Goal: Task Accomplishment & Management: Manage account settings

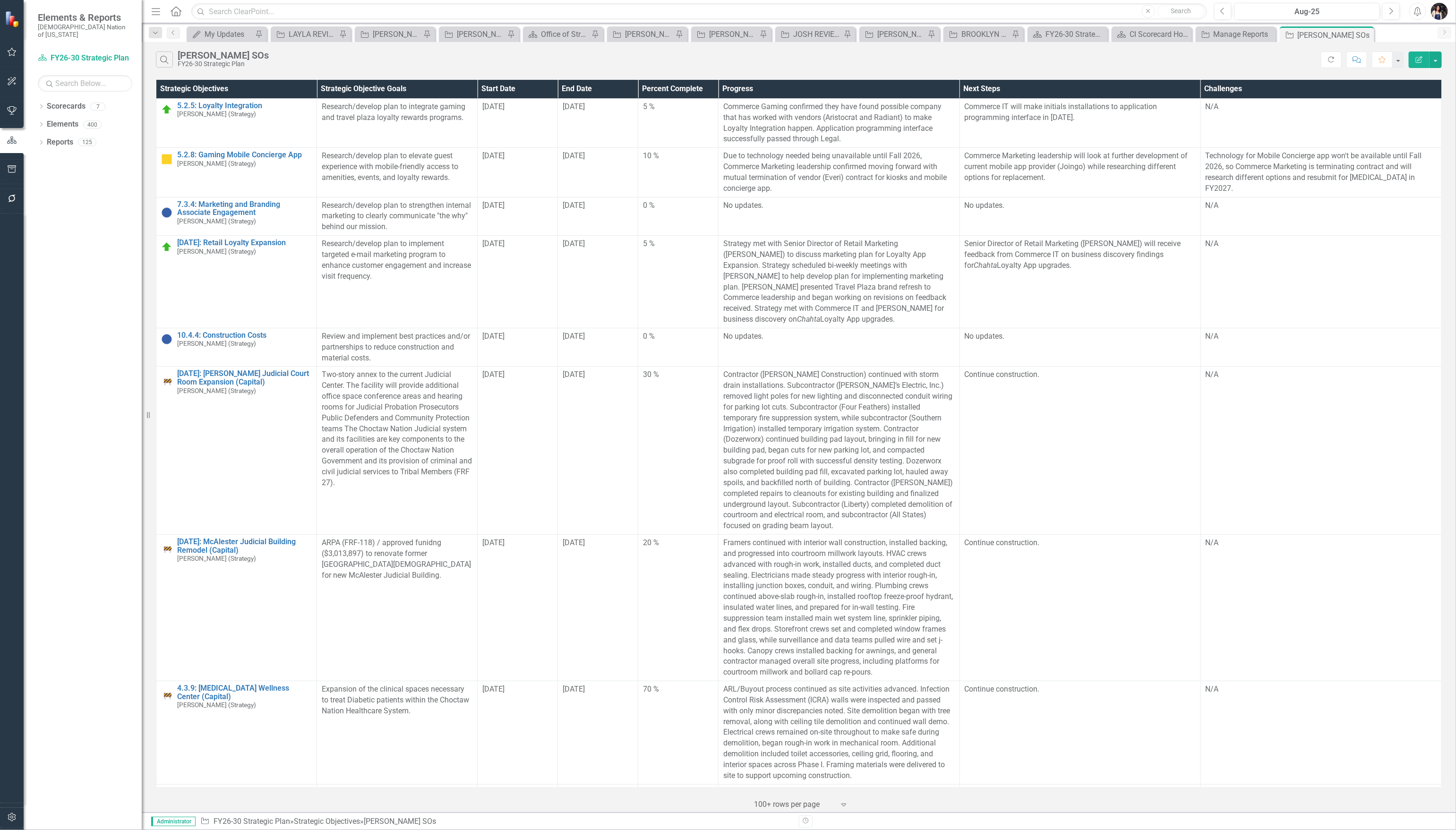
scroll to position [4011, 0]
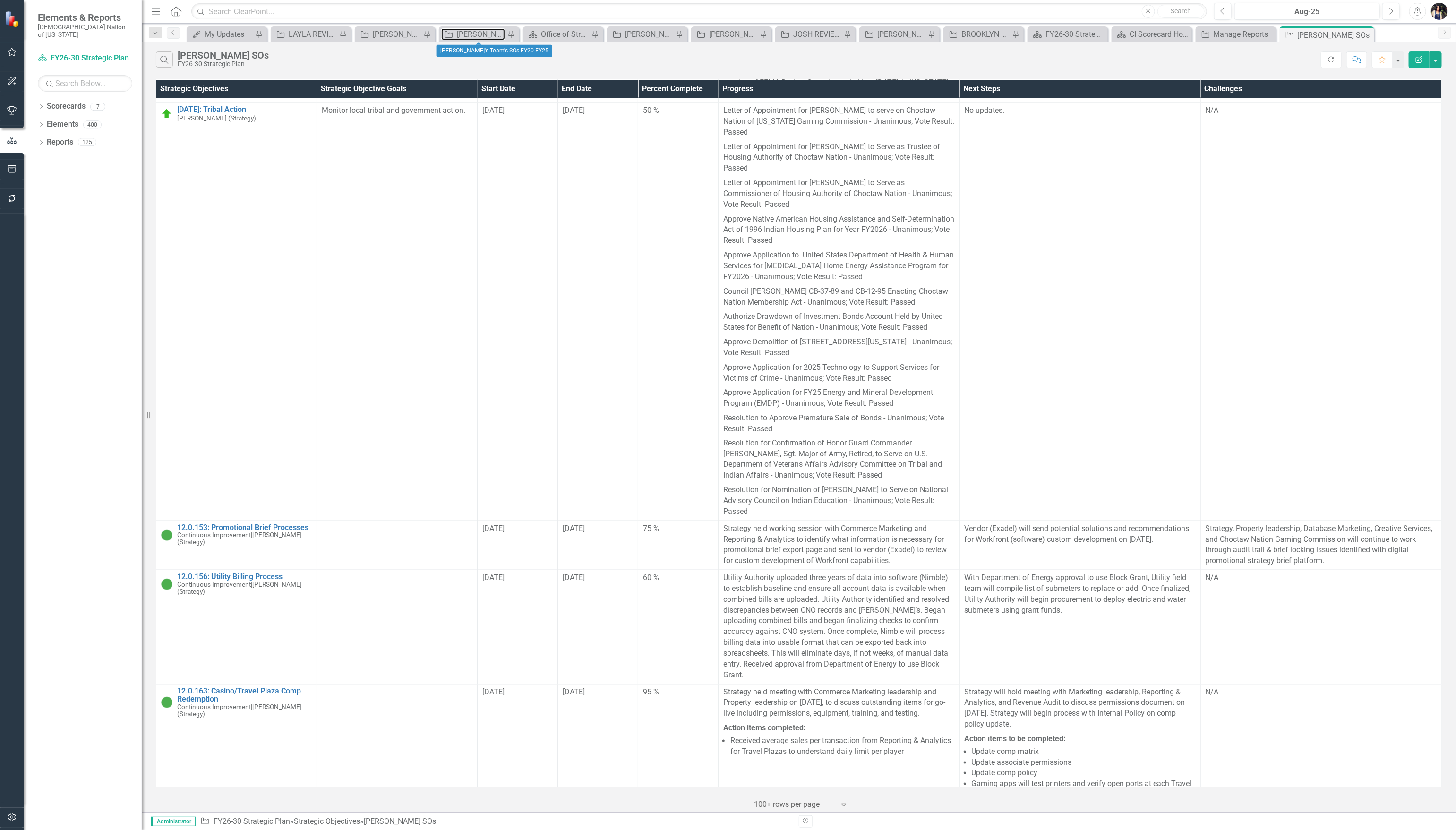
click at [475, 36] on div "[PERSON_NAME]'s Team's SOs FY20-FY25" at bounding box center [481, 34] width 48 height 12
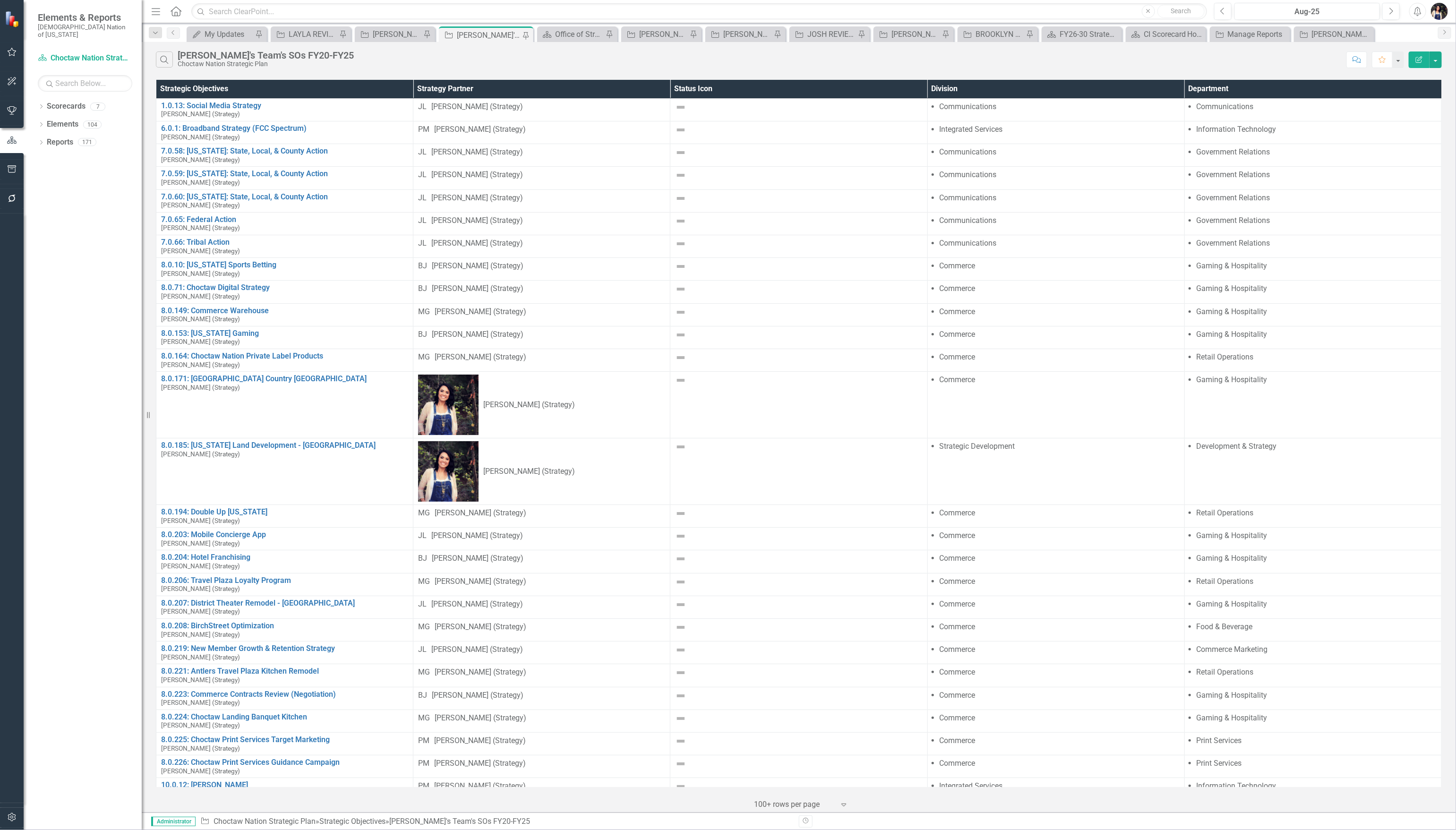
click at [1420, 61] on icon "Edit Report" at bounding box center [1419, 59] width 8 height 7
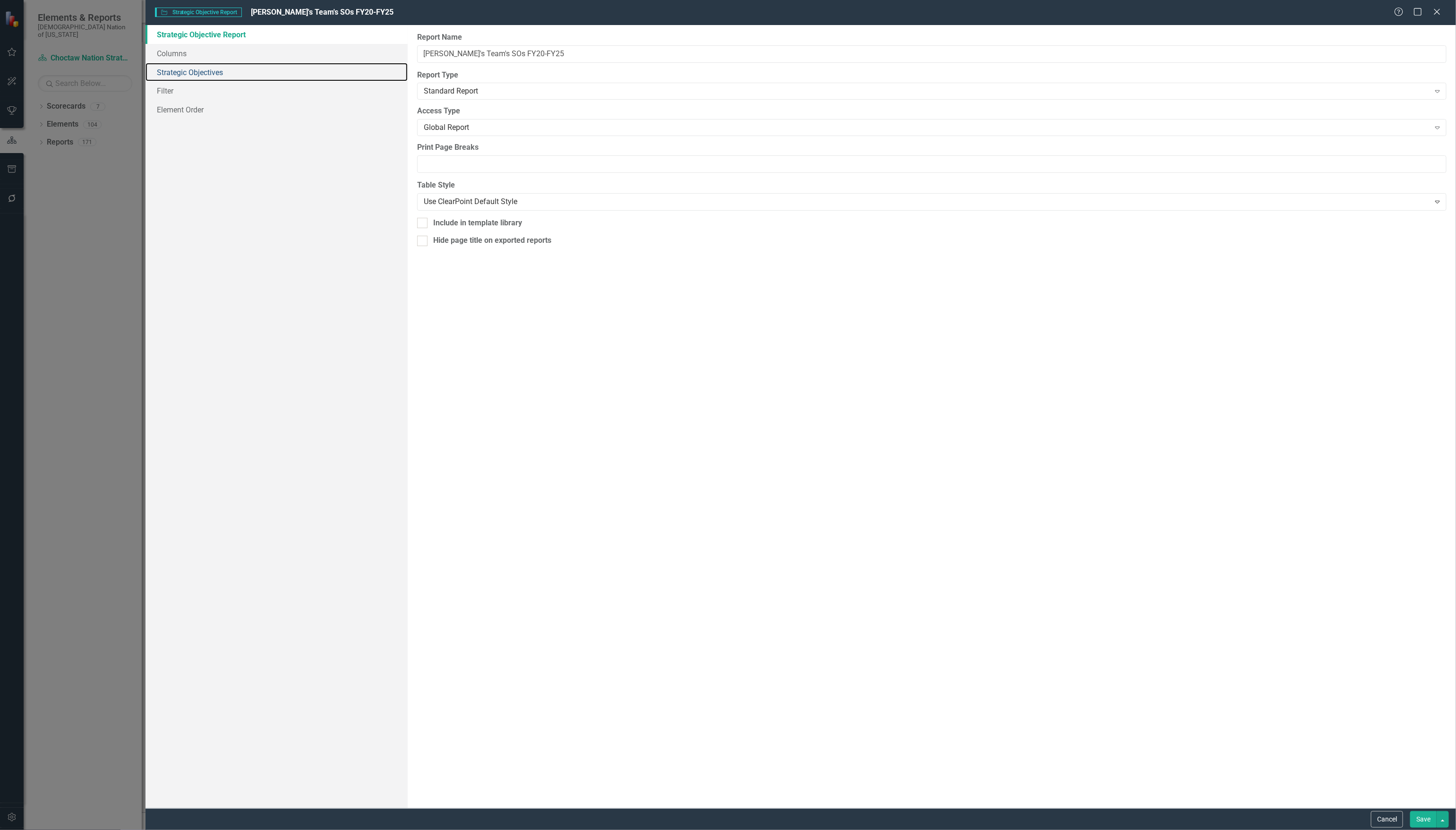
click at [200, 68] on link "Strategic Objectives" at bounding box center [276, 72] width 262 height 19
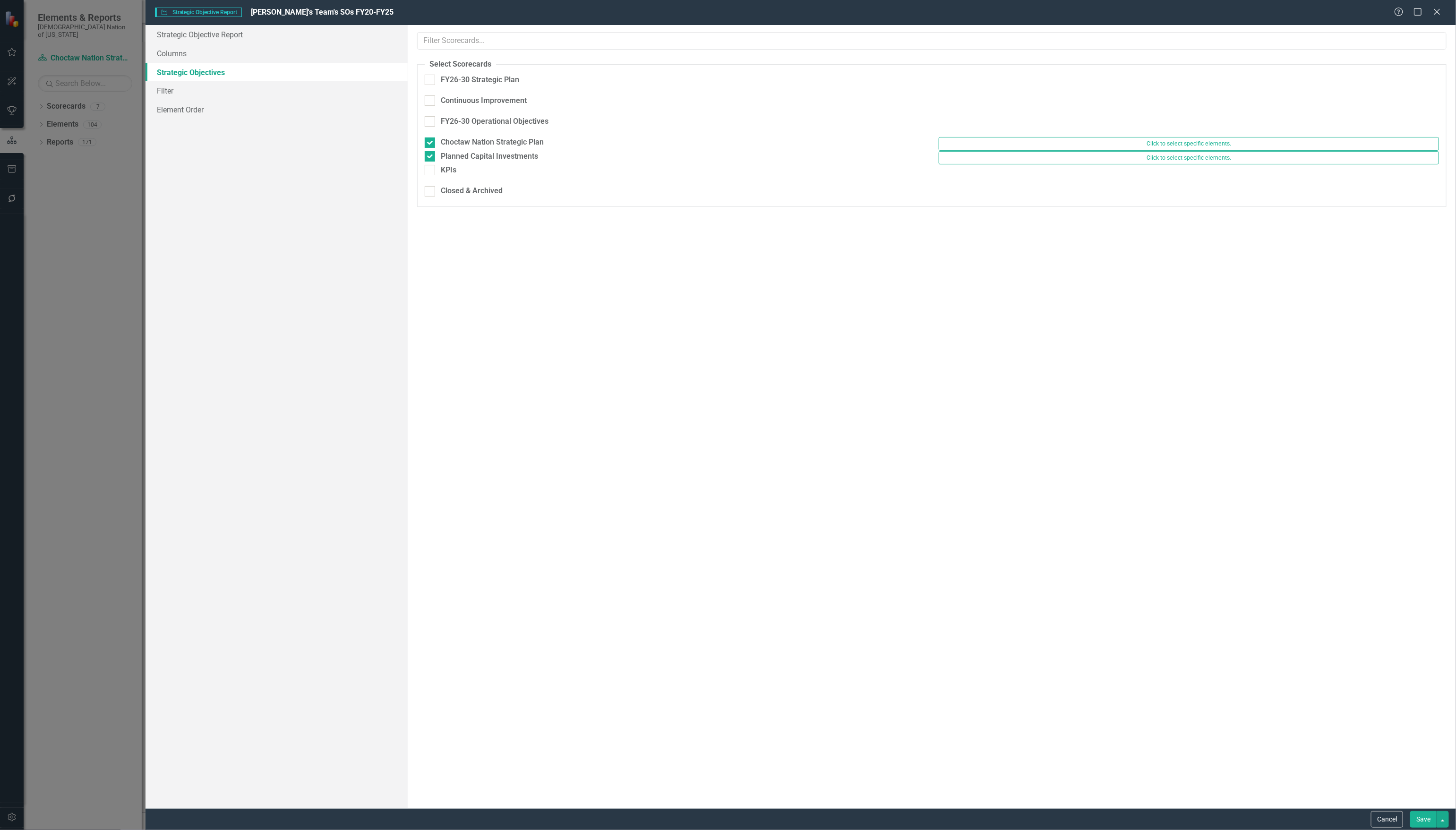
click at [429, 152] on input "Planned Capital Investments" at bounding box center [428, 154] width 6 height 6
checkbox input "false"
click at [428, 137] on div at bounding box center [430, 142] width 10 height 10
click at [428, 137] on input "Choctaw Nation Strategic Plan" at bounding box center [428, 140] width 6 height 6
checkbox input "false"
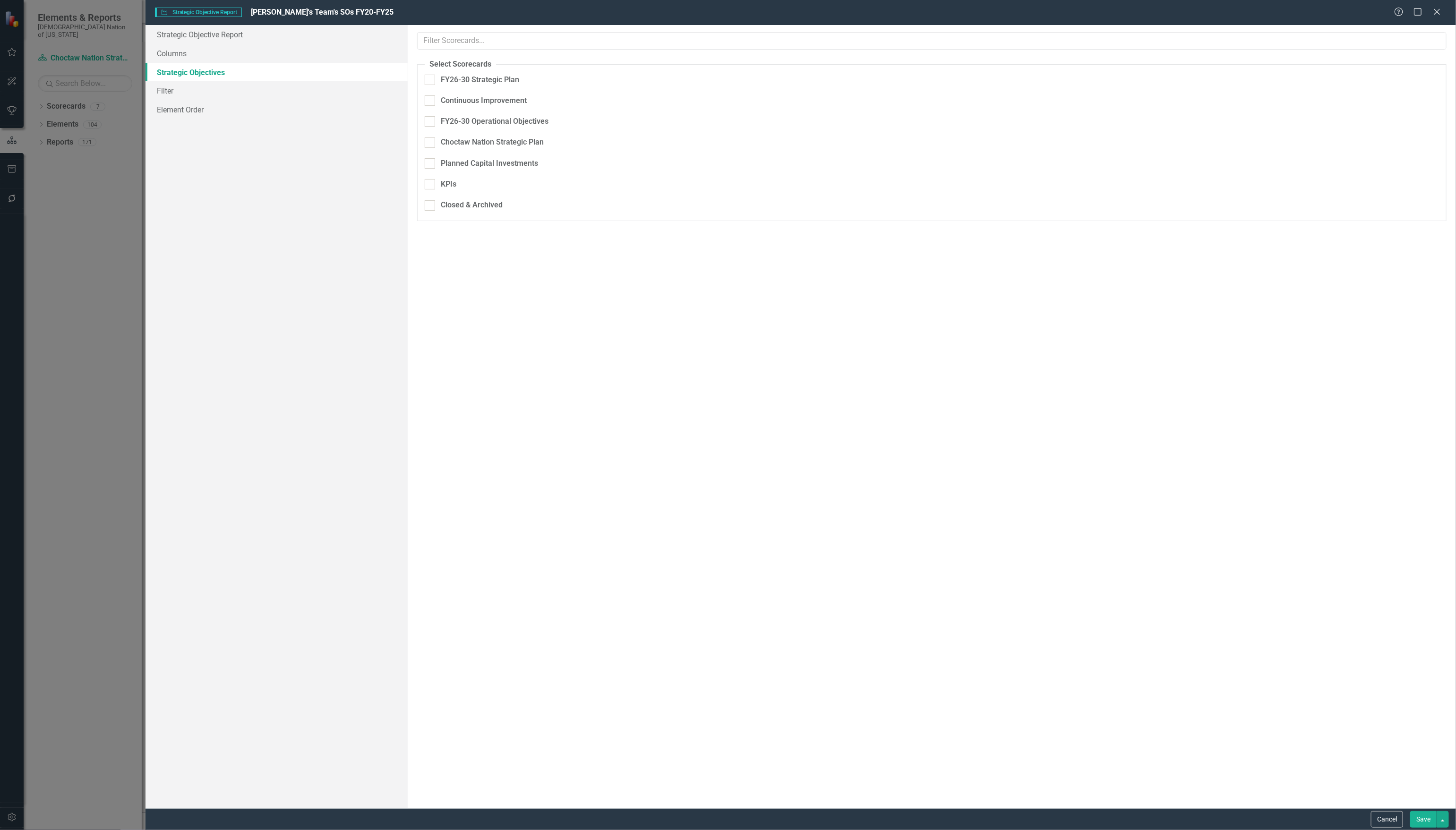
click at [430, 117] on div at bounding box center [430, 121] width 10 height 10
click at [430, 117] on input "FY26-30 Operational Objectives" at bounding box center [428, 119] width 6 height 6
checkbox input "true"
click at [430, 102] on div at bounding box center [430, 100] width 10 height 10
click at [430, 102] on input "Continuous Improvement" at bounding box center [428, 98] width 6 height 6
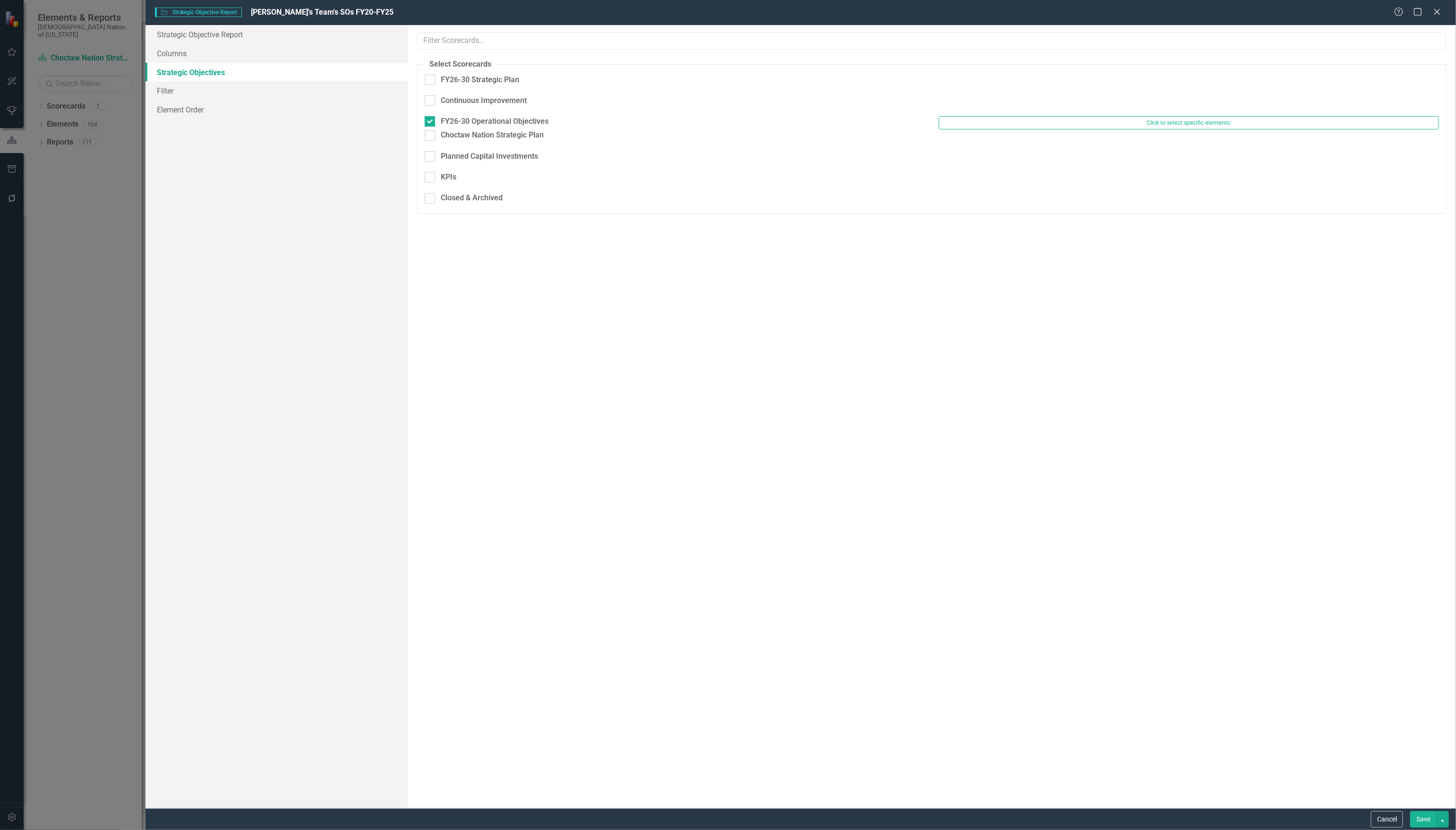
checkbox input "true"
click at [433, 85] on div at bounding box center [430, 80] width 10 height 10
click at [431, 81] on input "FY26-30 Strategic Plan" at bounding box center [428, 78] width 6 height 6
checkbox input "true"
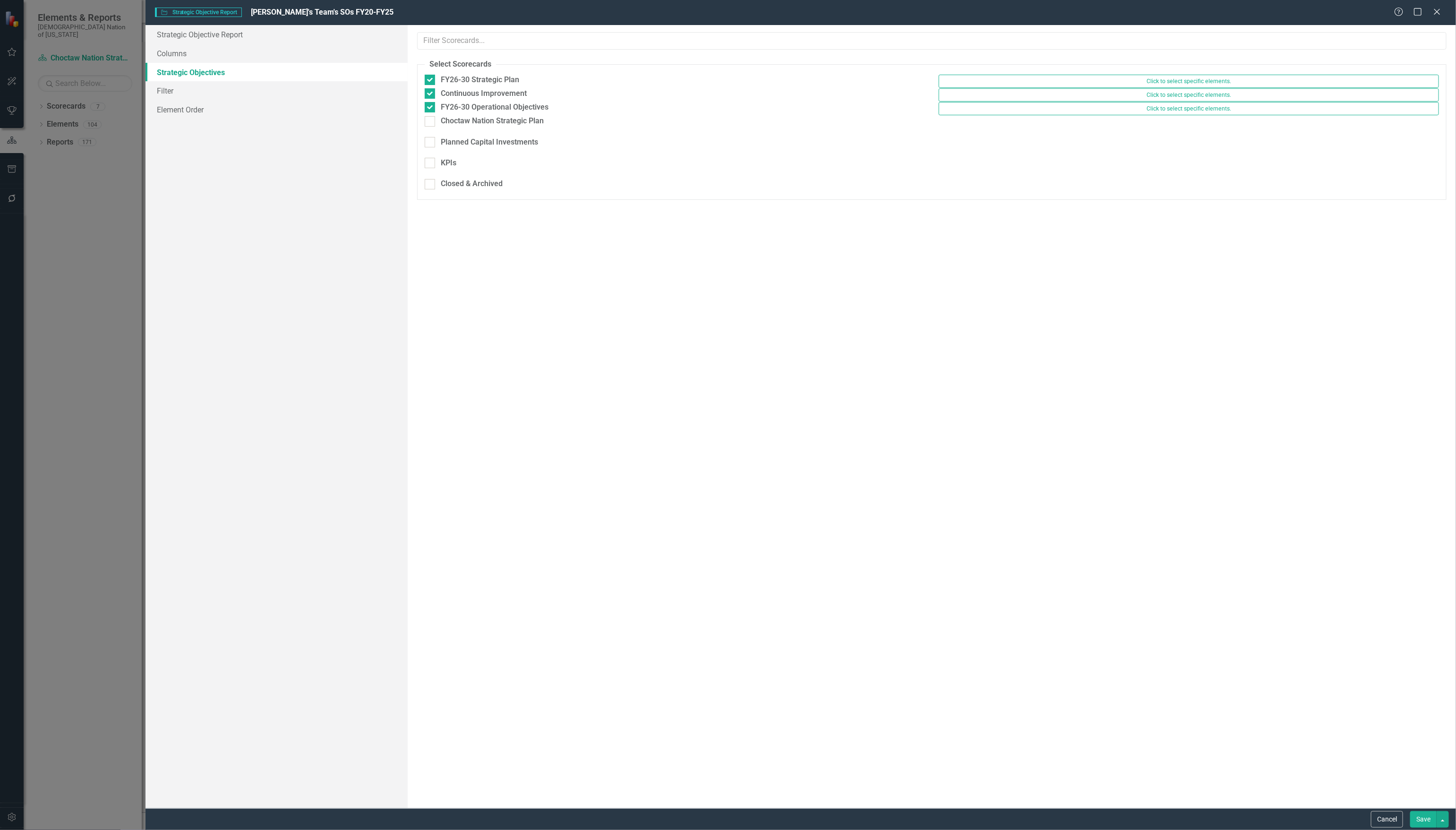
click at [1420, 822] on button "Save" at bounding box center [1423, 819] width 27 height 16
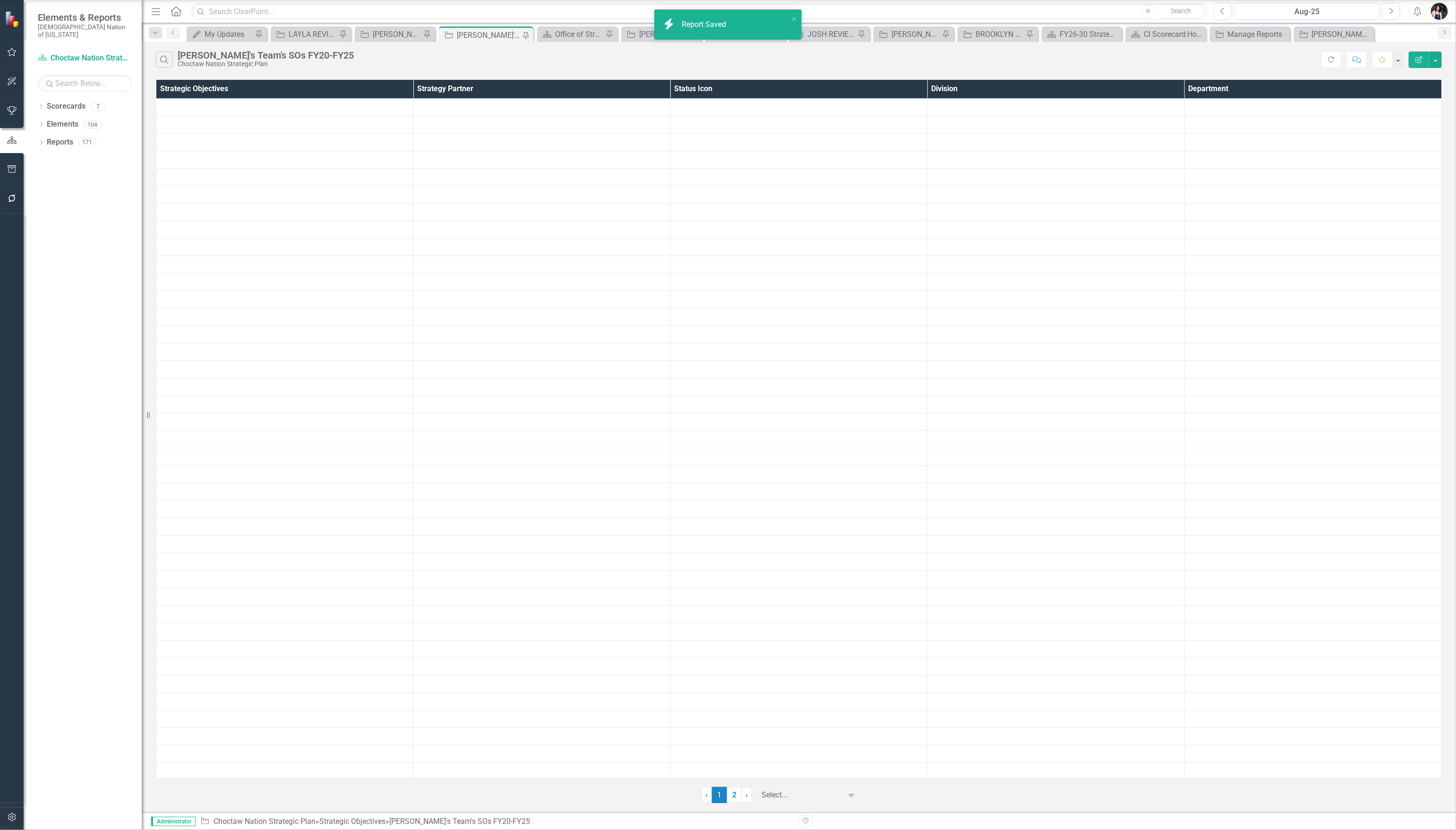
click at [818, 792] on div at bounding box center [802, 795] width 80 height 13
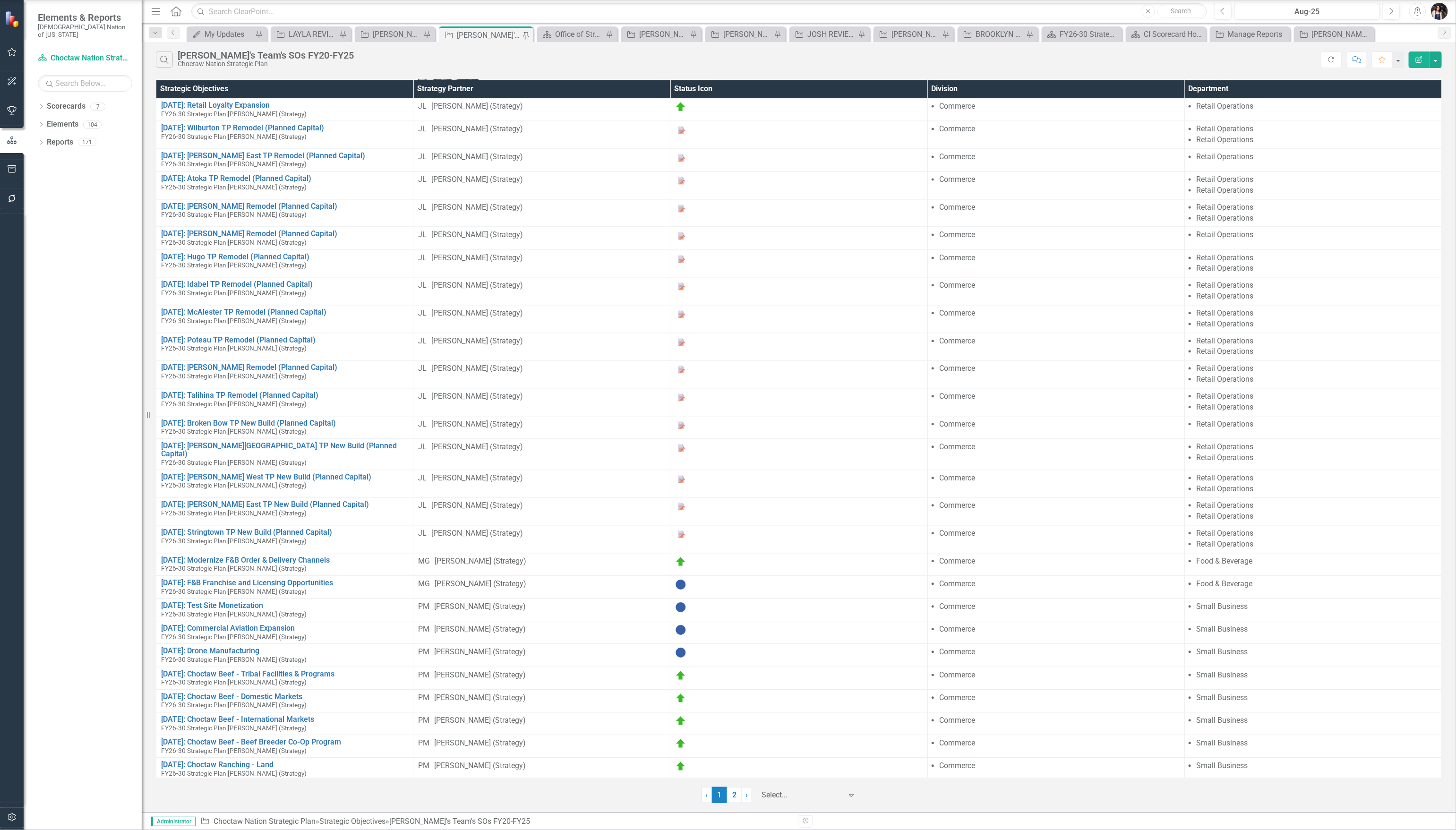
scroll to position [1697, 0]
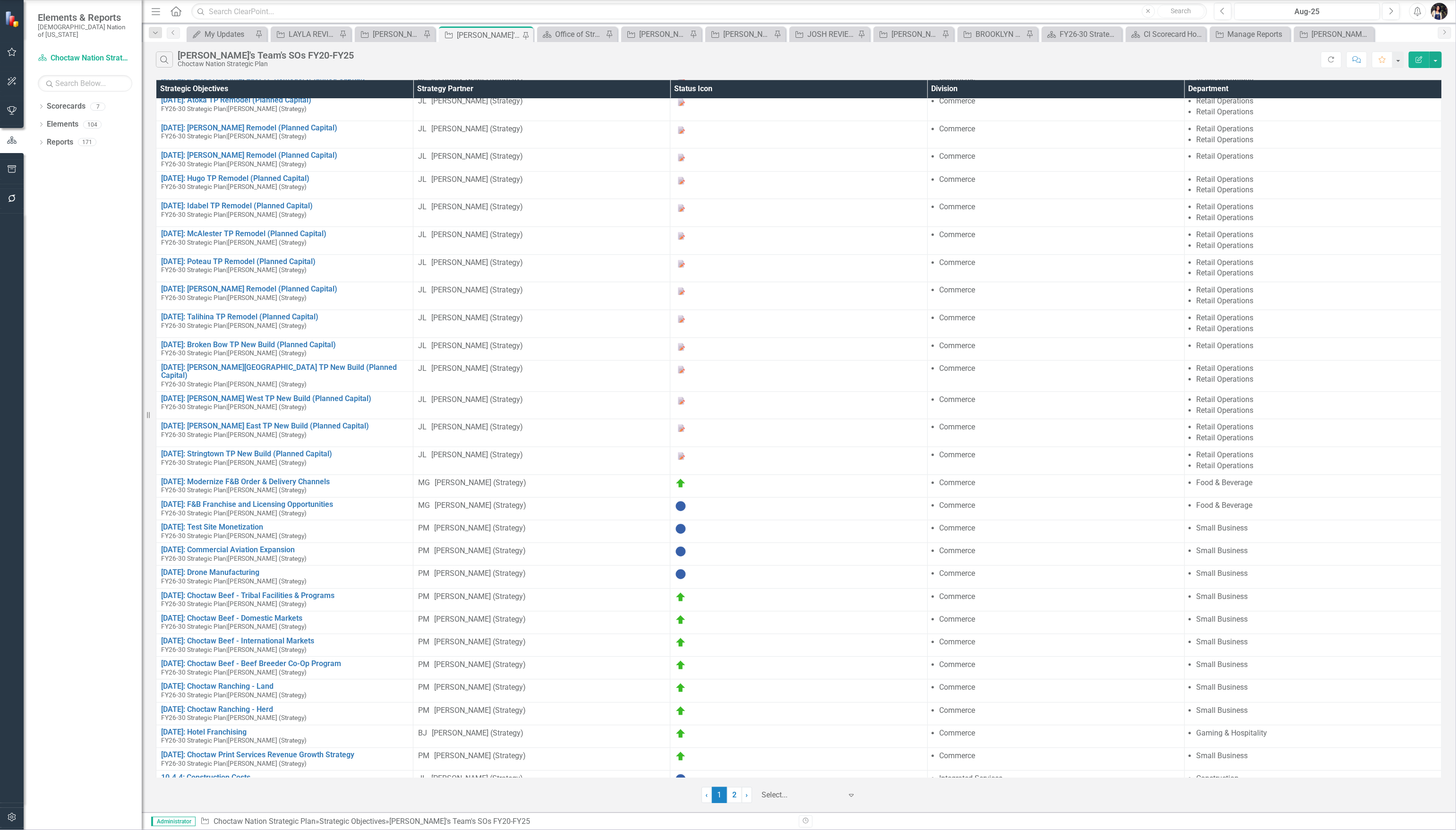
drag, startPoint x: 795, startPoint y: 776, endPoint x: 799, endPoint y: 797, distance: 21.4
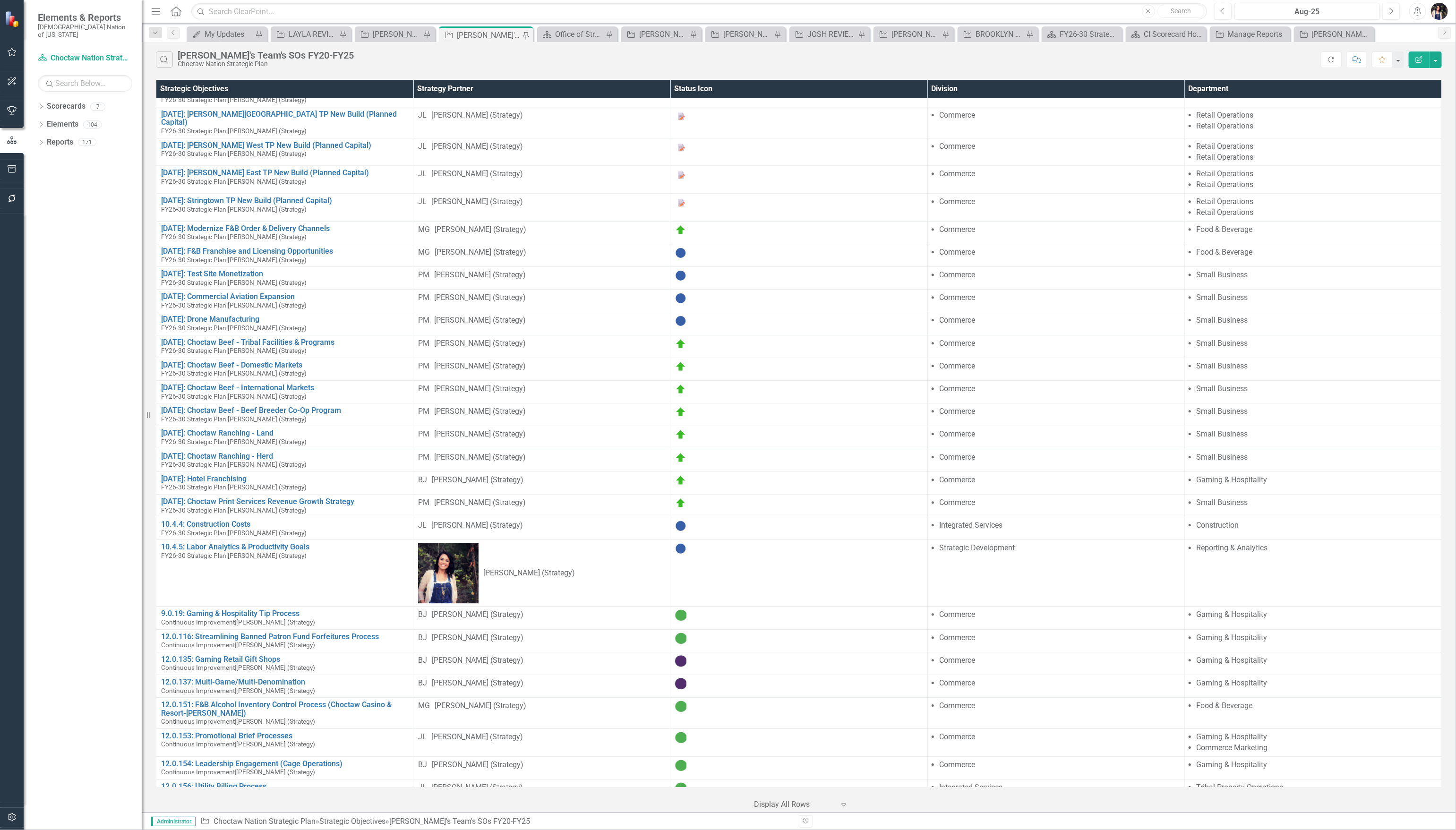
scroll to position [2037, 0]
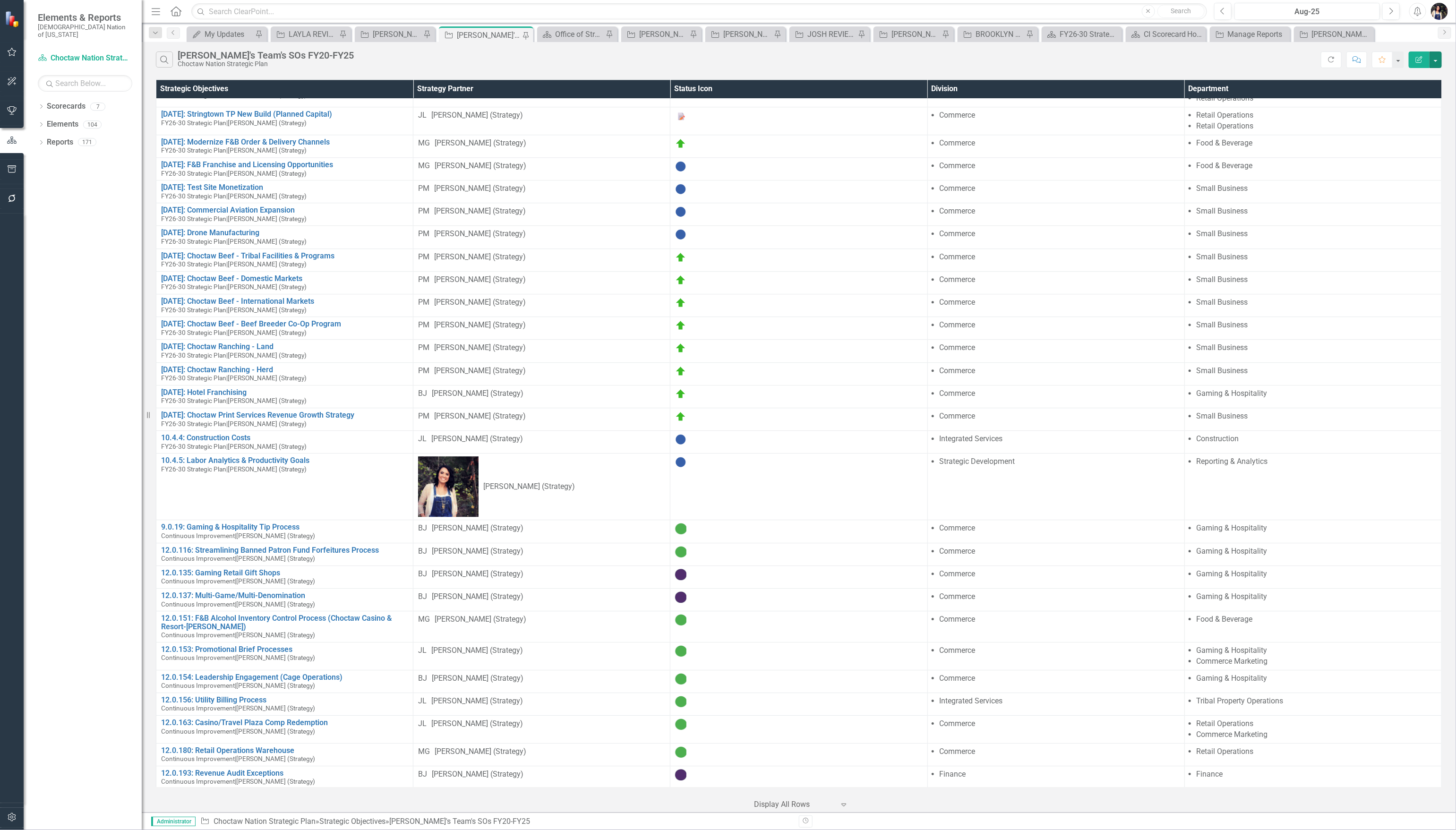
click at [1437, 60] on button "button" at bounding box center [1436, 59] width 12 height 16
click at [1409, 116] on link "Excel Export to Excel" at bounding box center [1404, 114] width 75 height 17
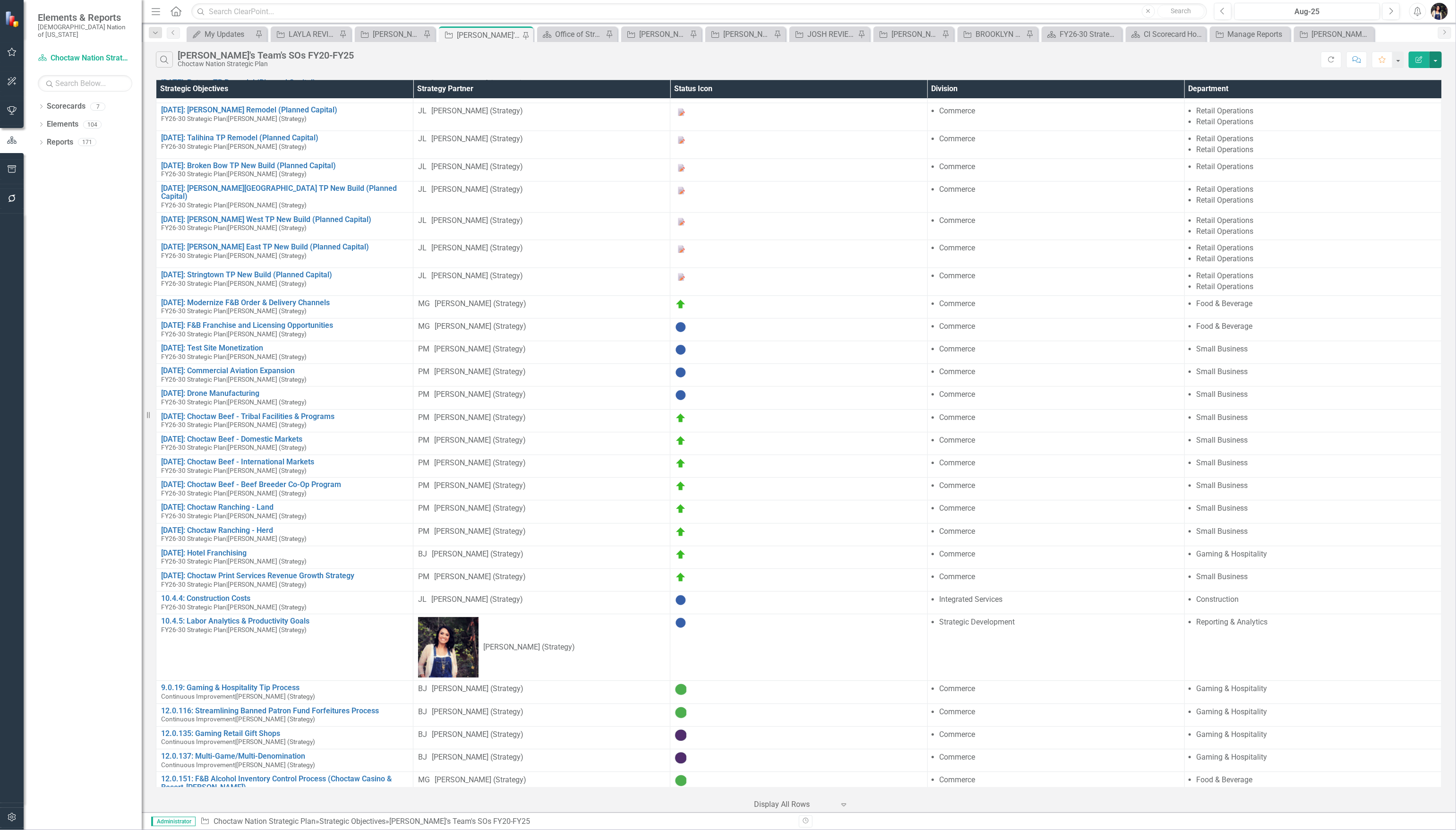
scroll to position [1860, 0]
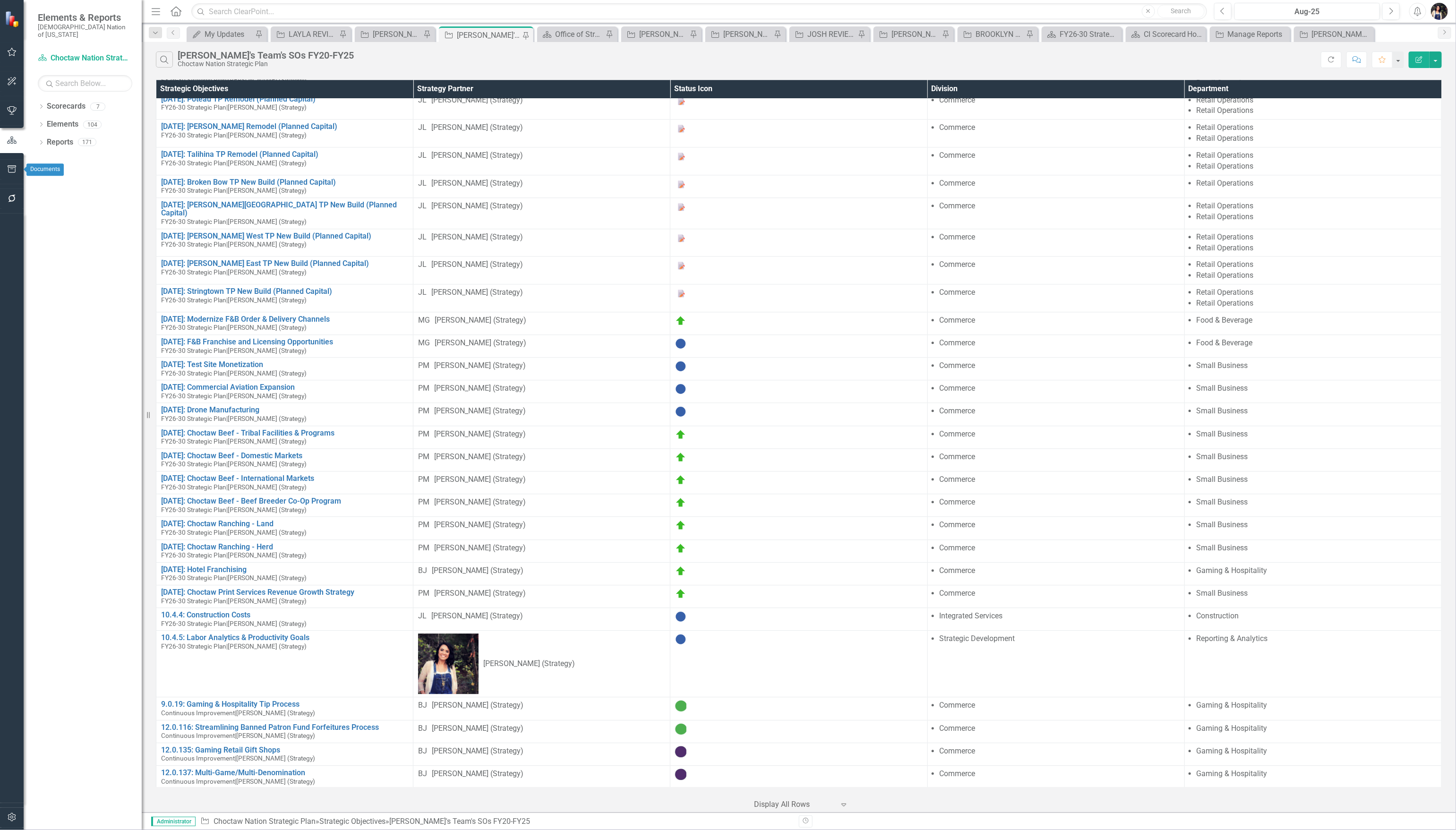
click at [10, 162] on button "button" at bounding box center [11, 169] width 21 height 20
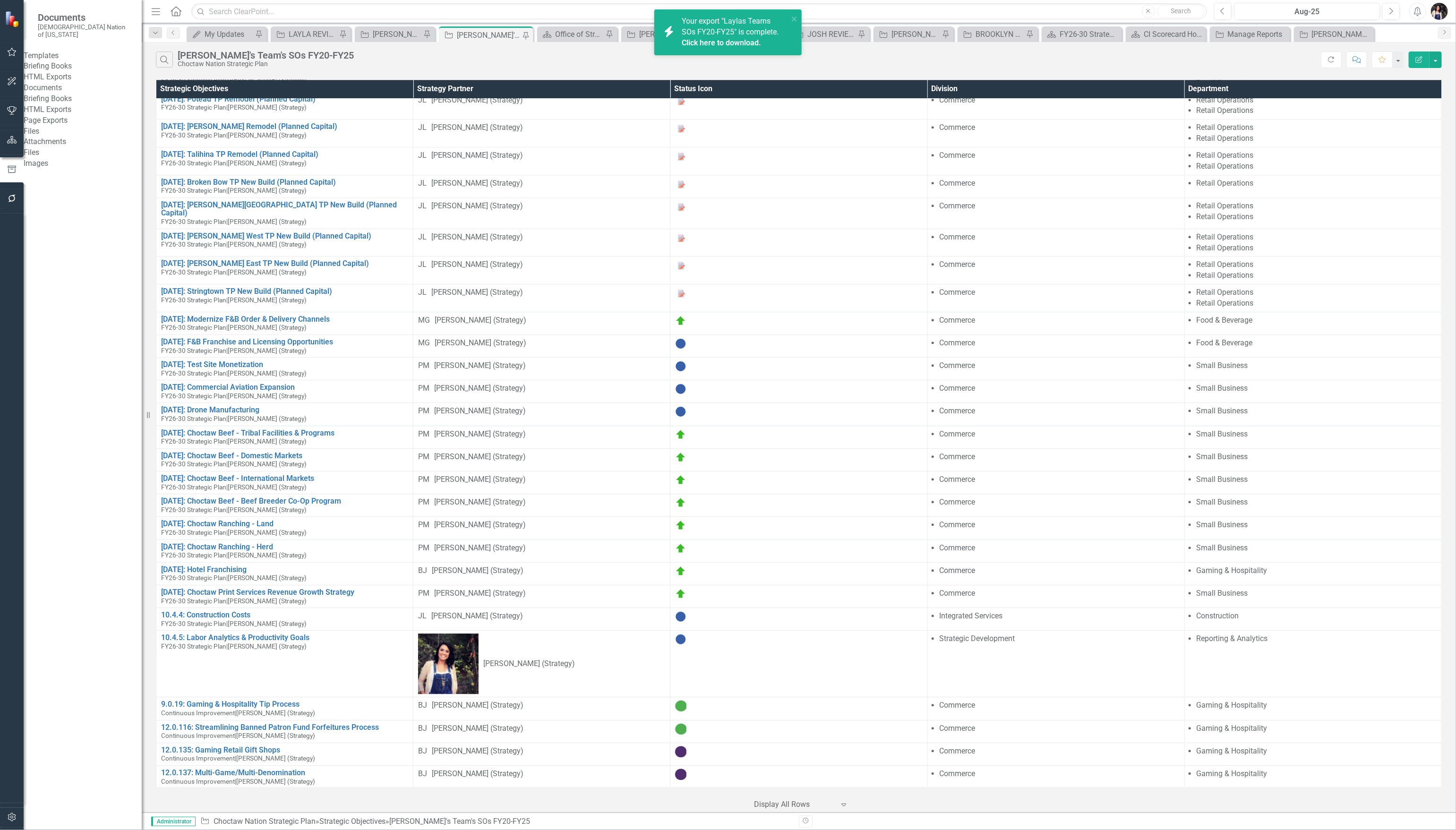
click at [733, 33] on span "Your export "Laylas Teams SOs FY20-FY25" is complete. Click here to download." at bounding box center [733, 32] width 104 height 32
click at [733, 32] on span "Your export "Laylas Teams SOs FY20-FY25" is complete. Click here to download." at bounding box center [733, 32] width 104 height 32
click at [7, 141] on icon "button" at bounding box center [12, 140] width 10 height 8
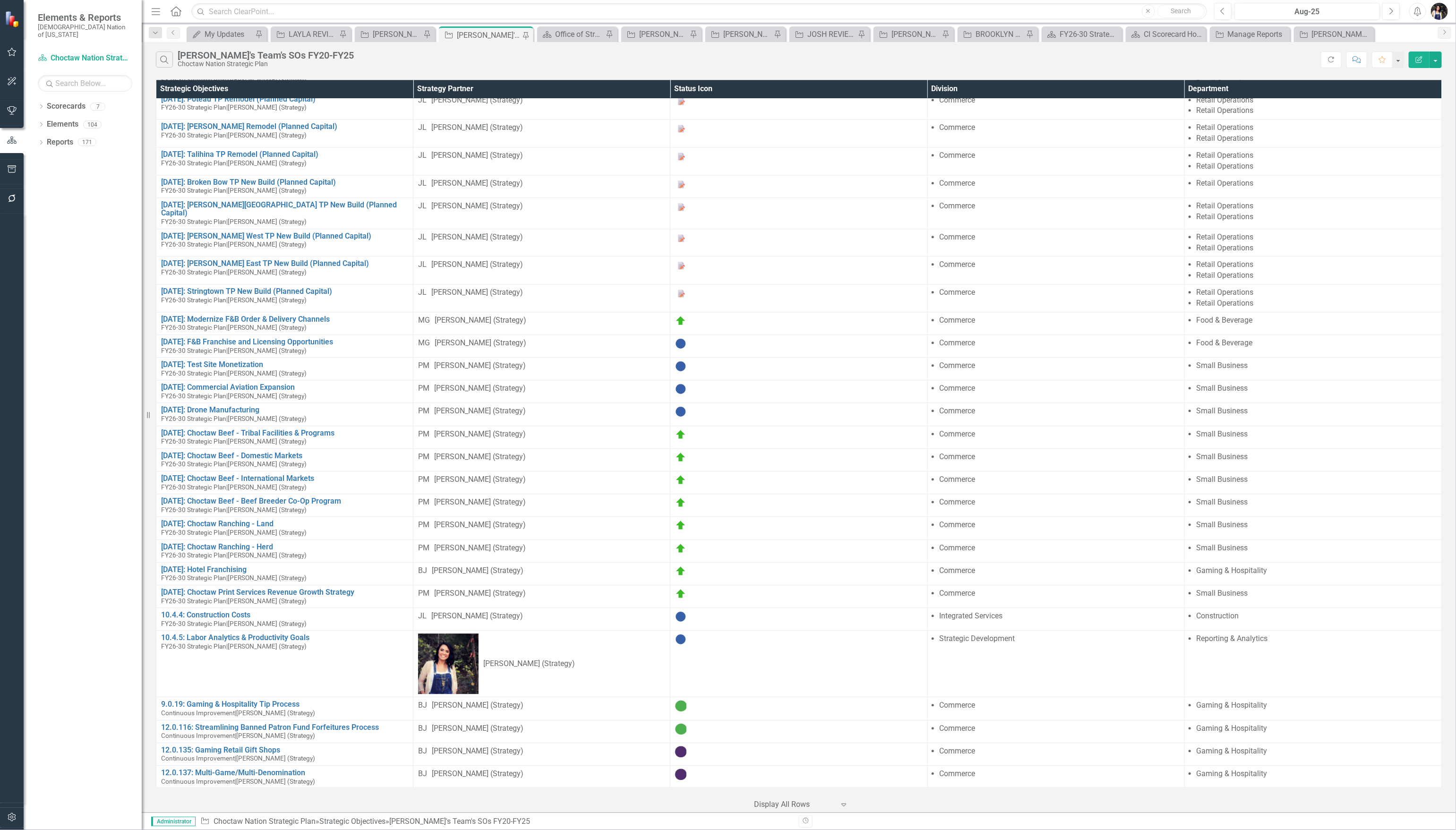
click at [14, 143] on icon "button" at bounding box center [11, 140] width 10 height 8
click at [60, 137] on link "Reports" at bounding box center [60, 142] width 27 height 11
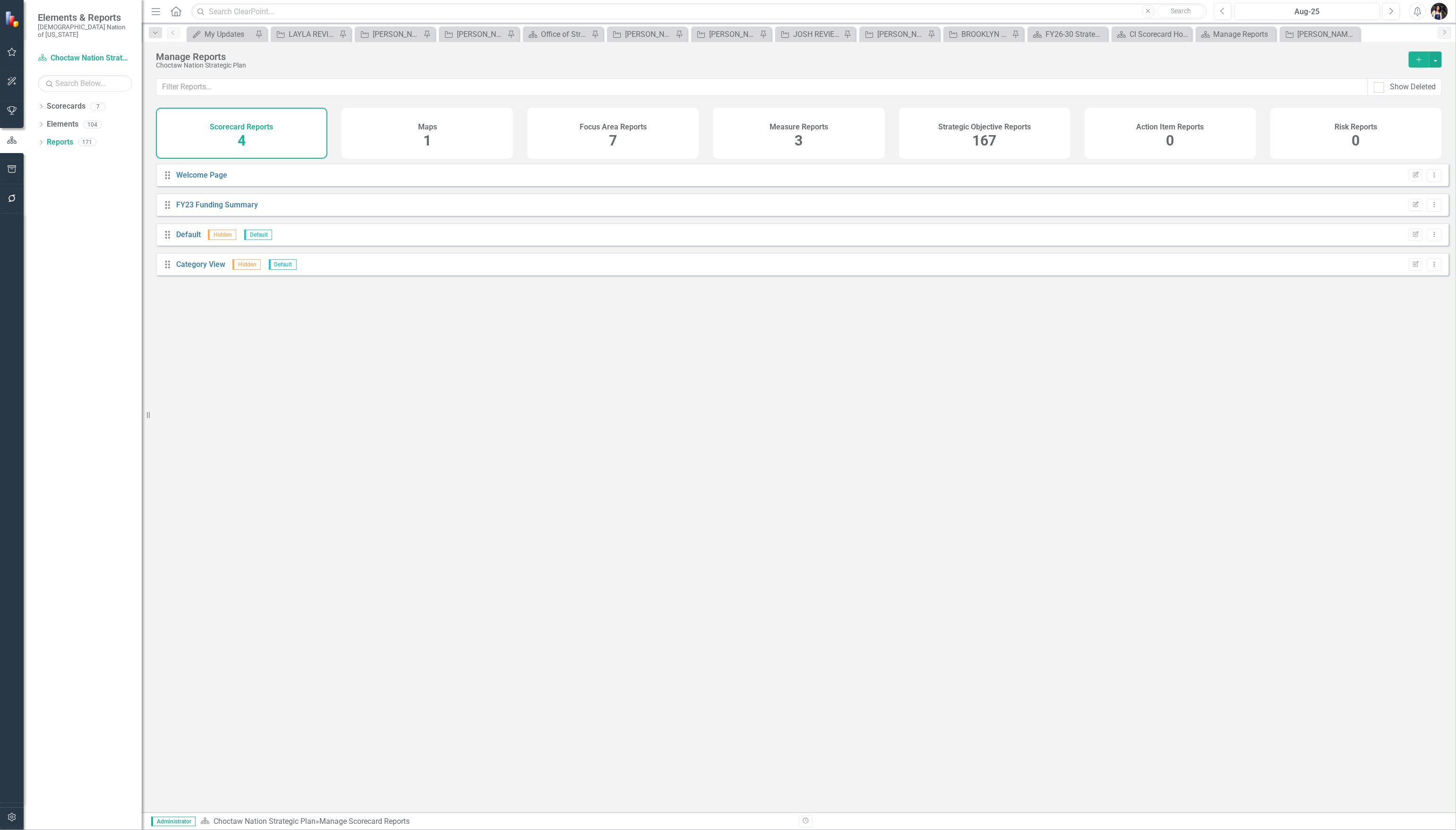
click at [991, 149] on span "167" at bounding box center [985, 140] width 24 height 16
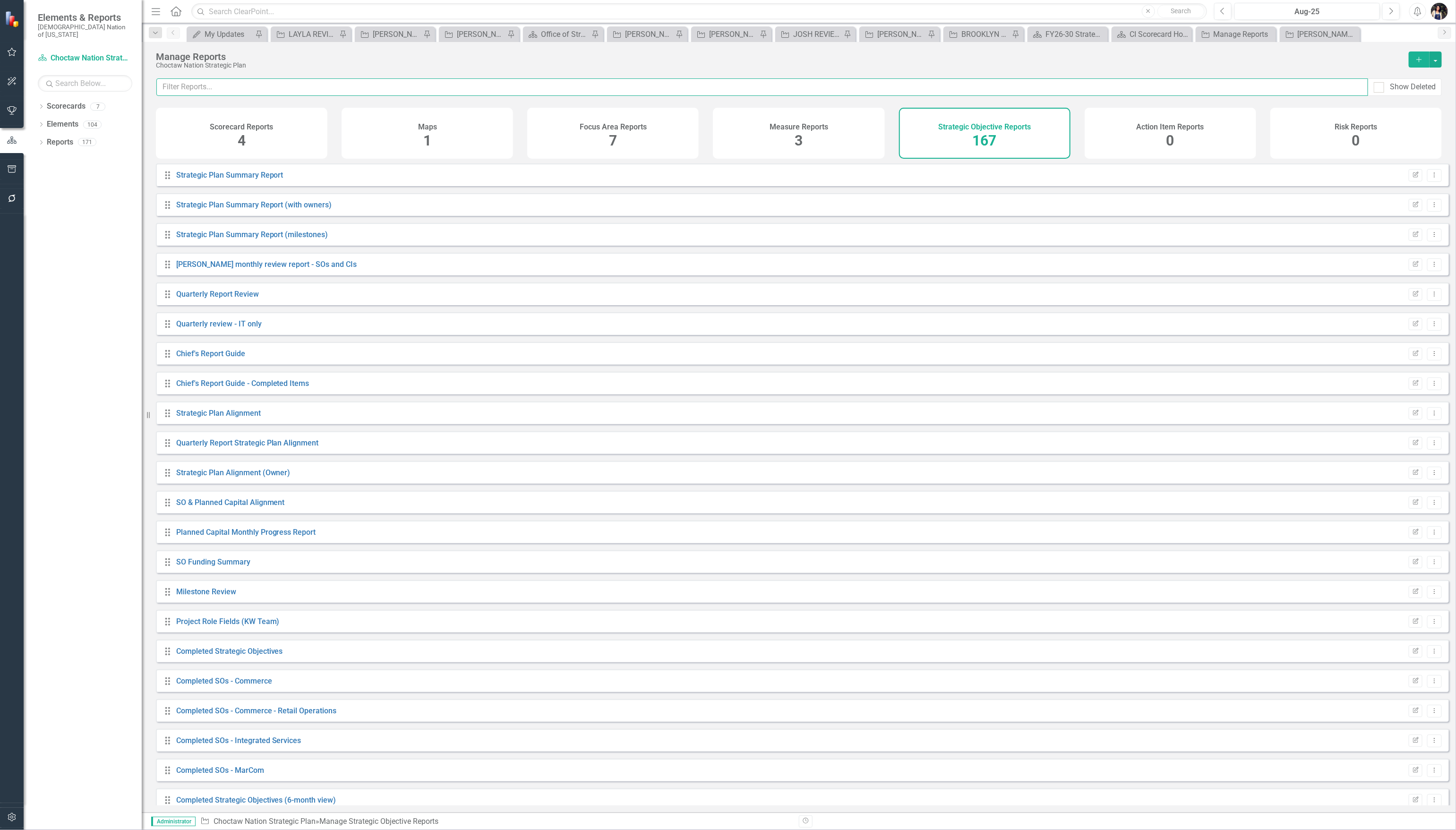
click at [894, 90] on input "text" at bounding box center [762, 87] width 1212 height 17
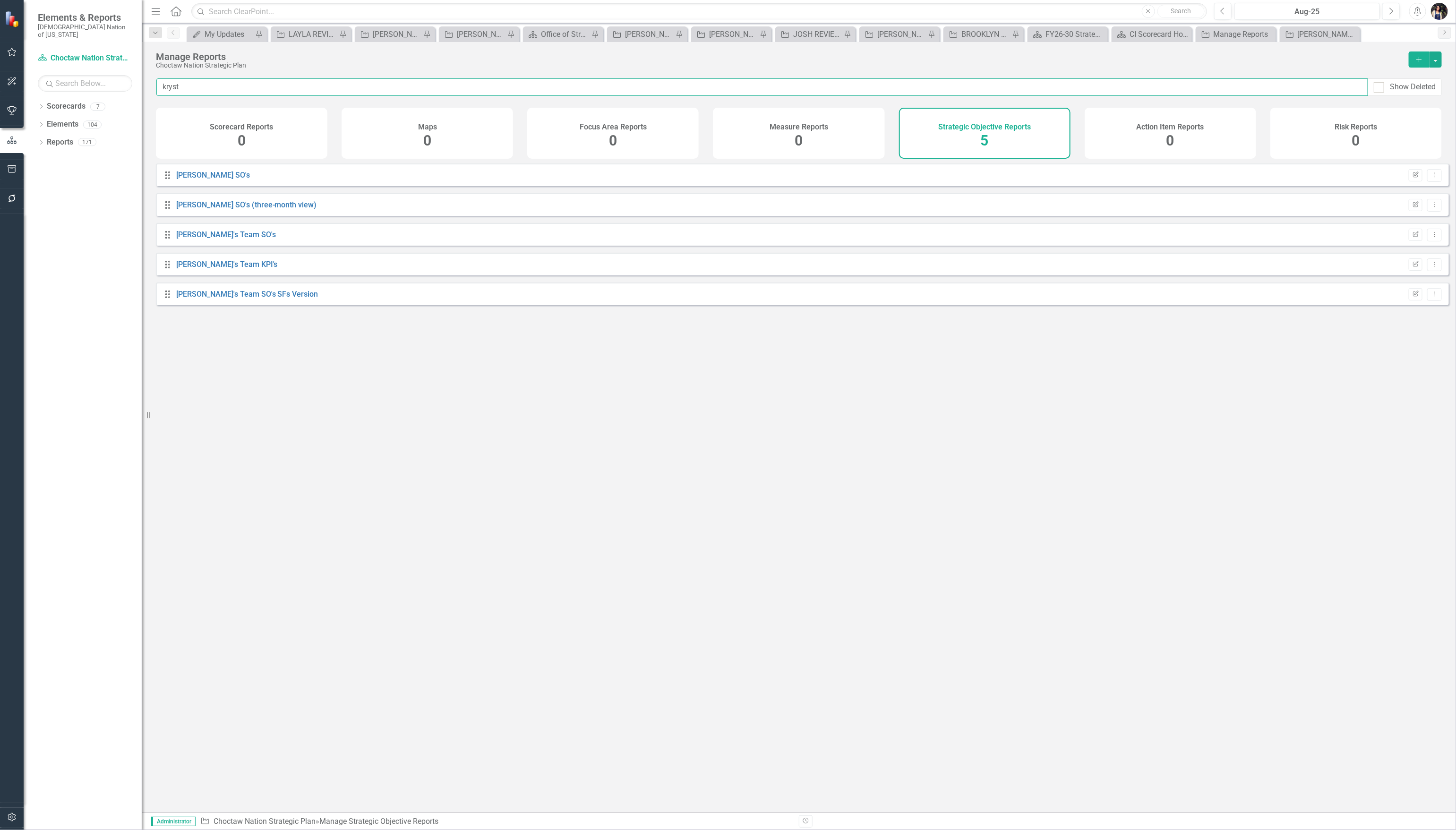
type input "krysta"
click at [220, 239] on link "[PERSON_NAME]'s Team SO's" at bounding box center [225, 234] width 99 height 9
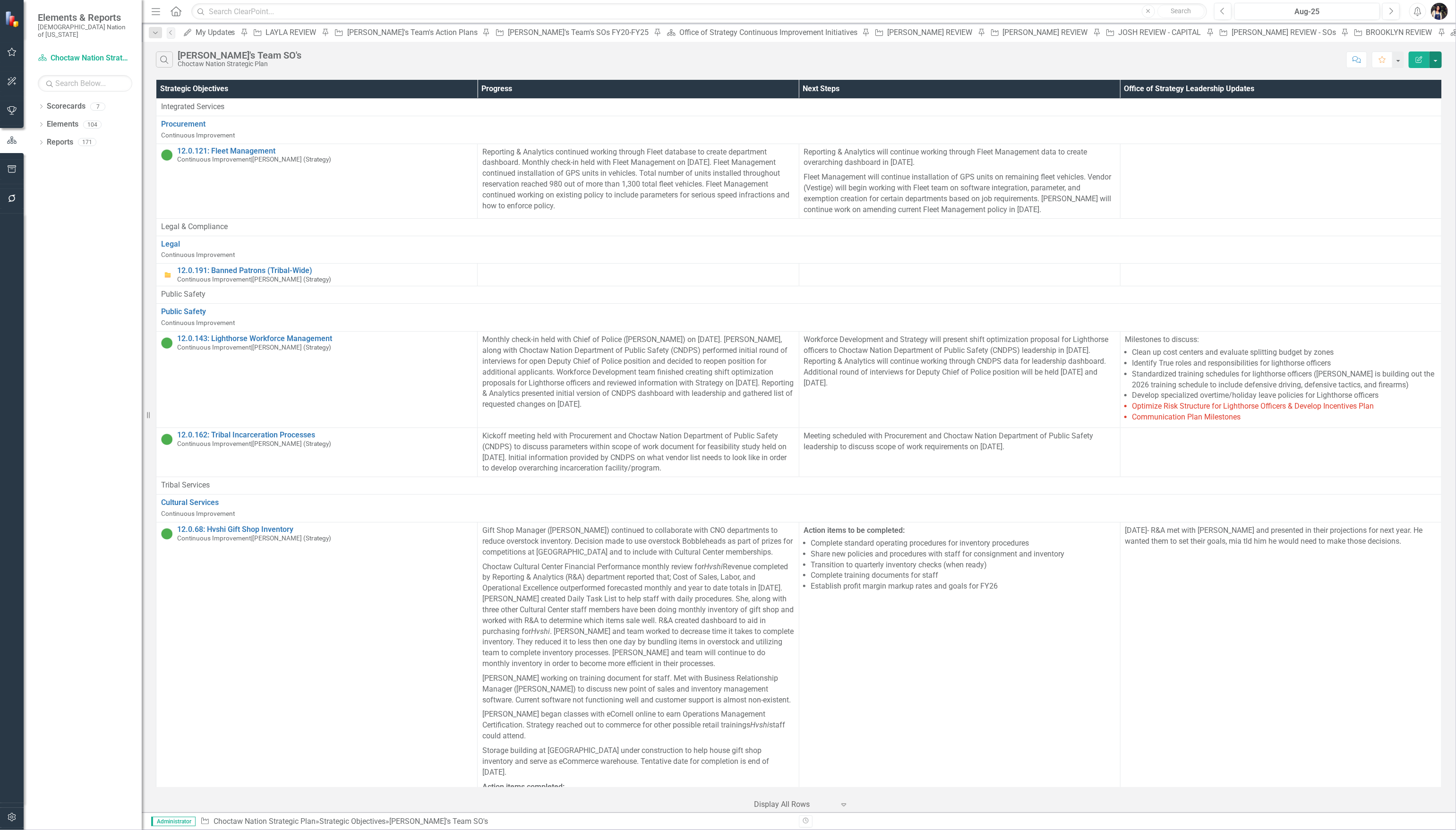
click at [1439, 64] on button "button" at bounding box center [1436, 59] width 12 height 16
click at [1416, 119] on link "Excel Export to Excel" at bounding box center [1404, 114] width 75 height 17
click at [728, 29] on span "Your export "Krystals Team SOs" is complete. Click here to download." at bounding box center [733, 32] width 104 height 32
click at [1433, 66] on button "button" at bounding box center [1436, 59] width 12 height 16
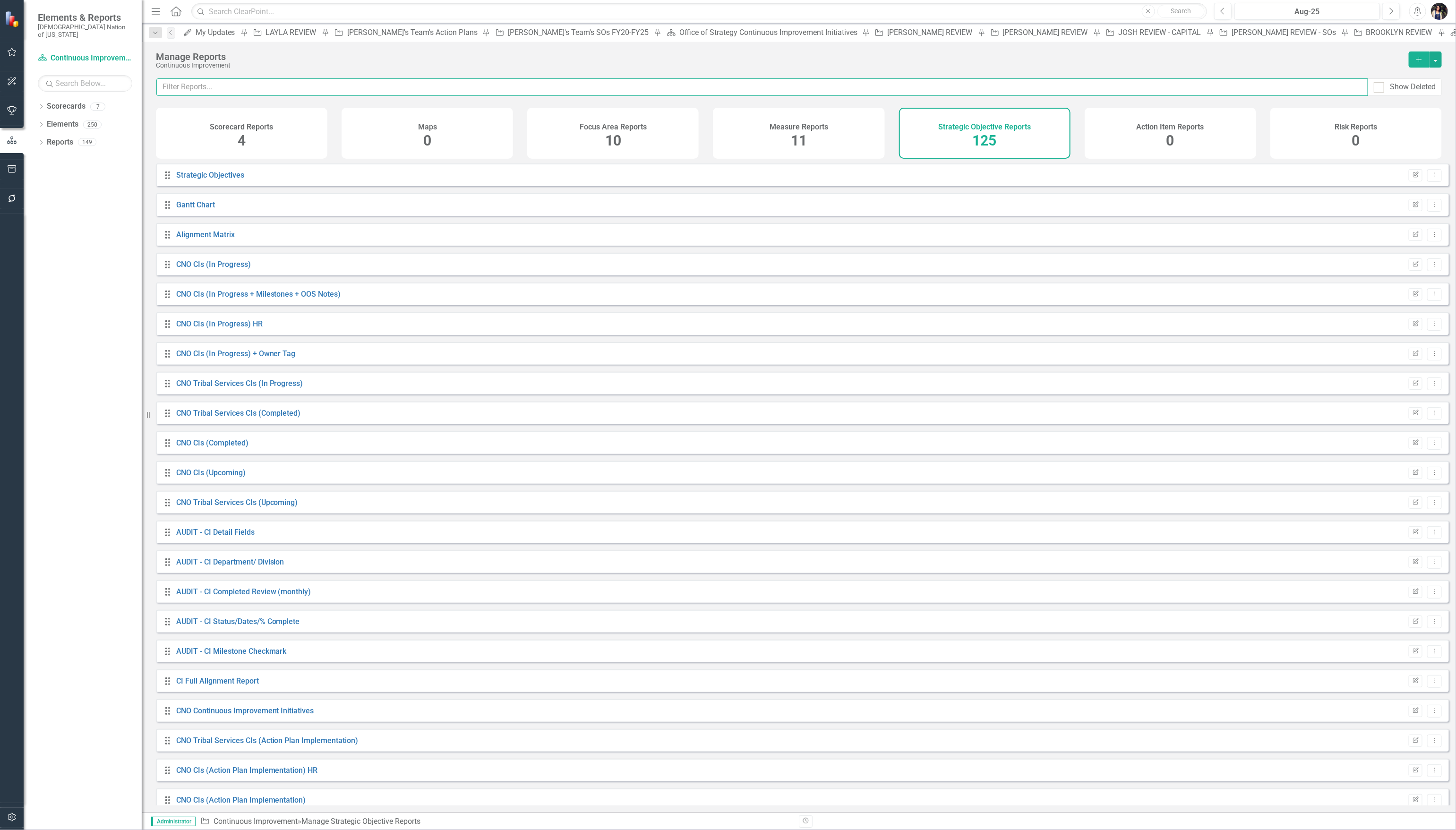
click at [925, 86] on input "text" at bounding box center [762, 87] width 1212 height 17
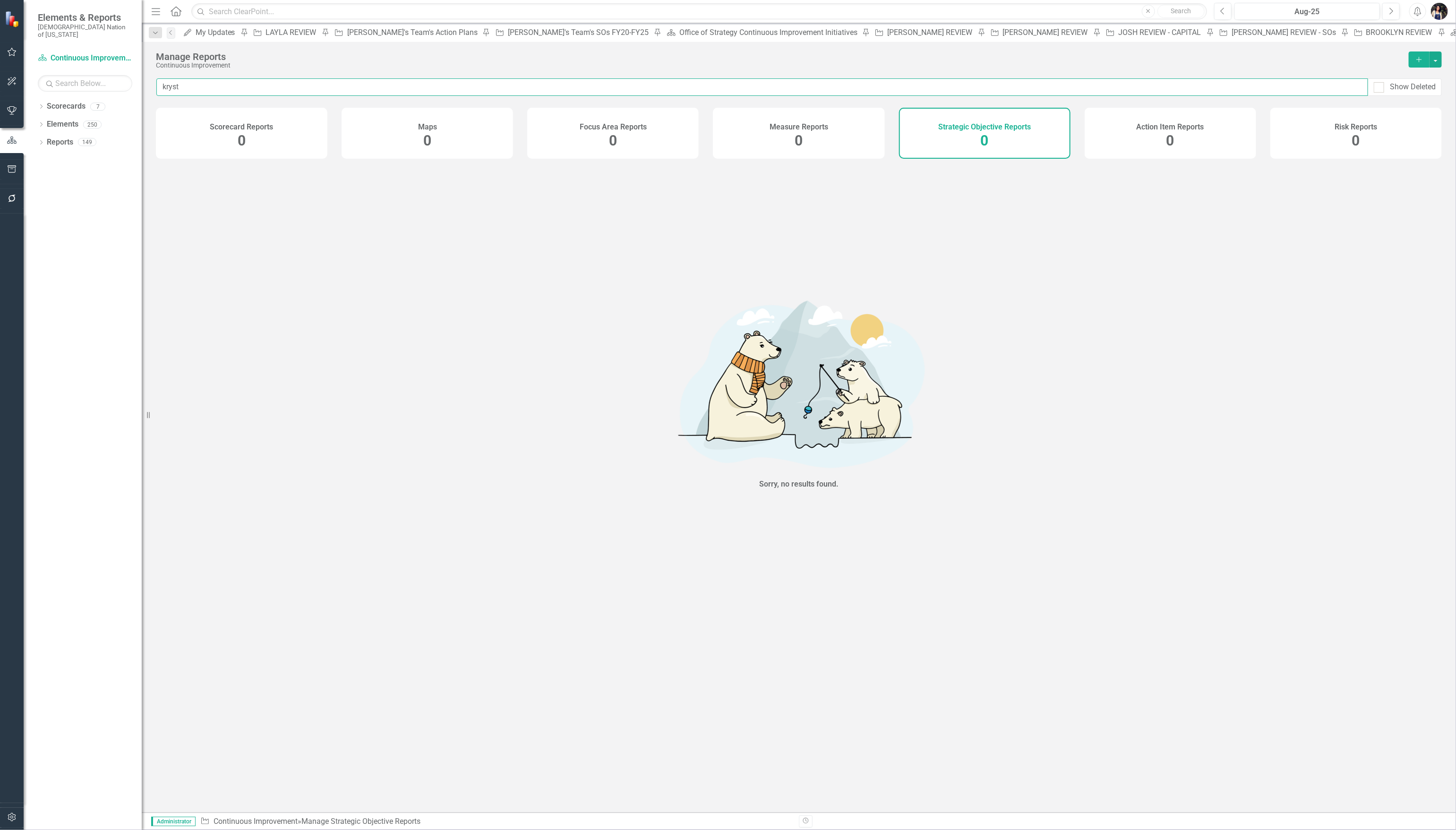
type input "kryst"
click at [977, 144] on div "Strategic Objective Reports 0" at bounding box center [985, 133] width 172 height 51
click at [983, 87] on input "kryst" at bounding box center [762, 87] width 1212 height 17
click at [74, 101] on link "Scorecards" at bounding box center [66, 107] width 39 height 11
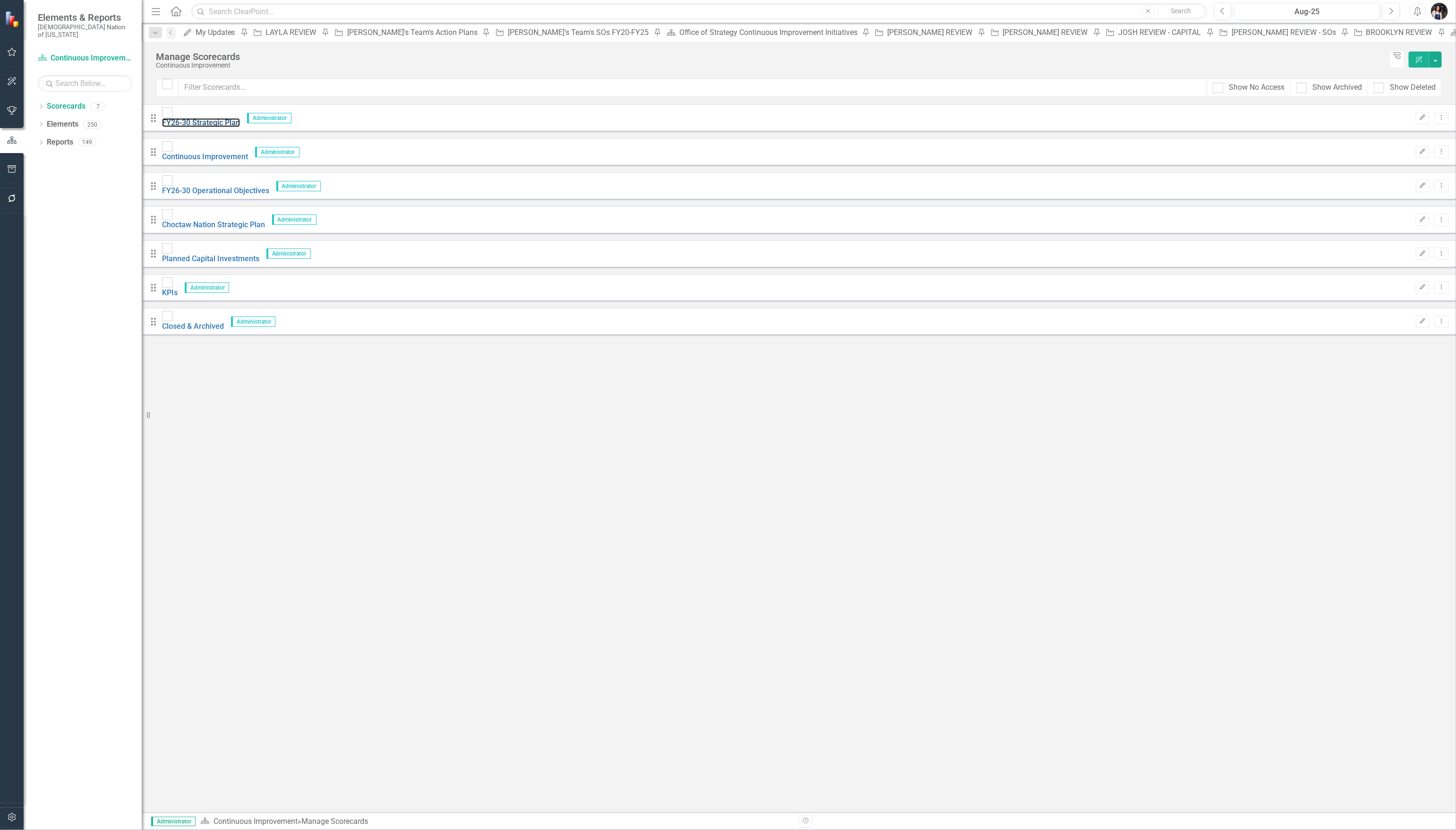
click at [240, 118] on link "FY26-30 Strategic Plan" at bounding box center [201, 122] width 78 height 9
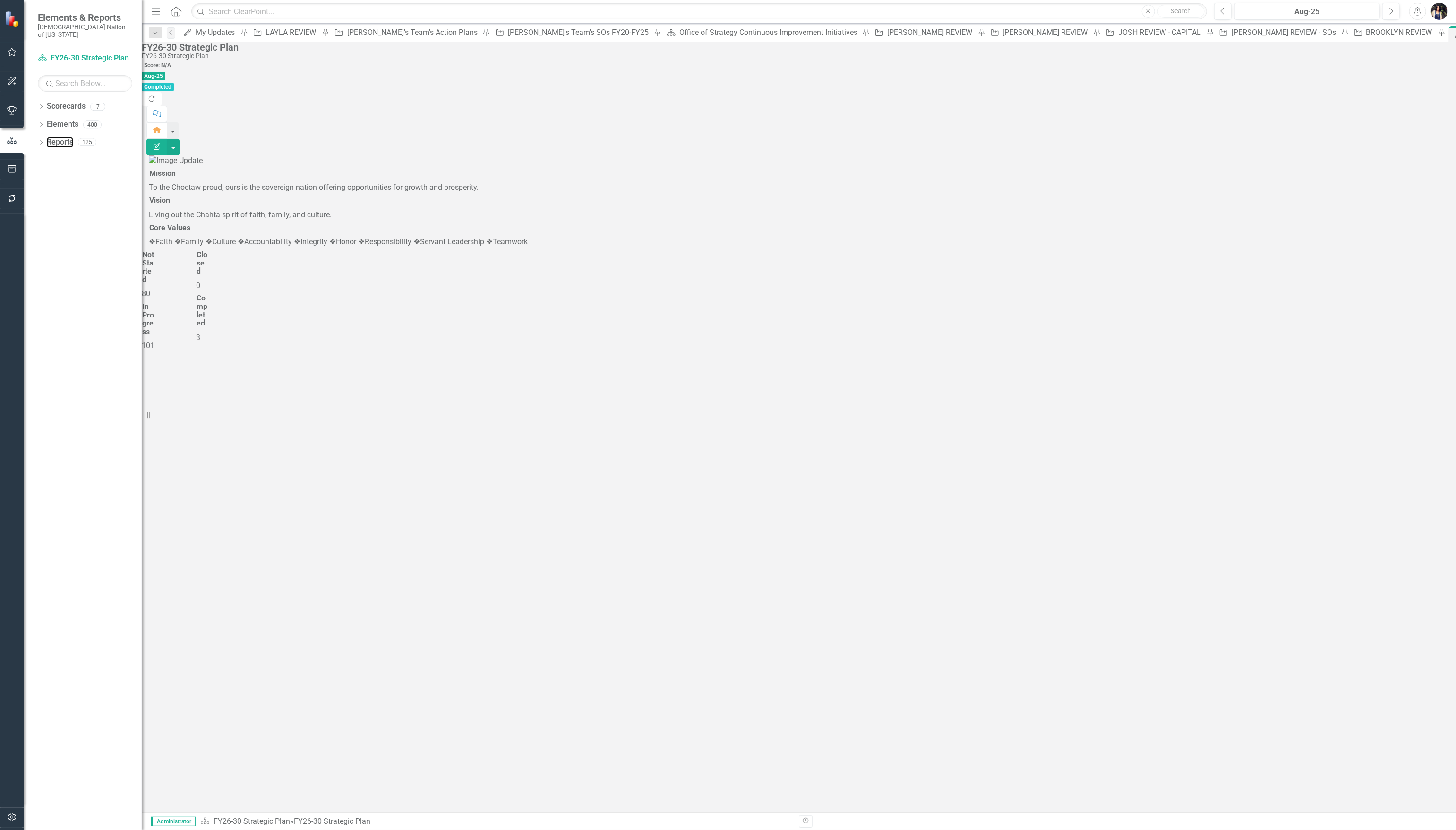
click at [57, 137] on link "Reports" at bounding box center [60, 142] width 27 height 11
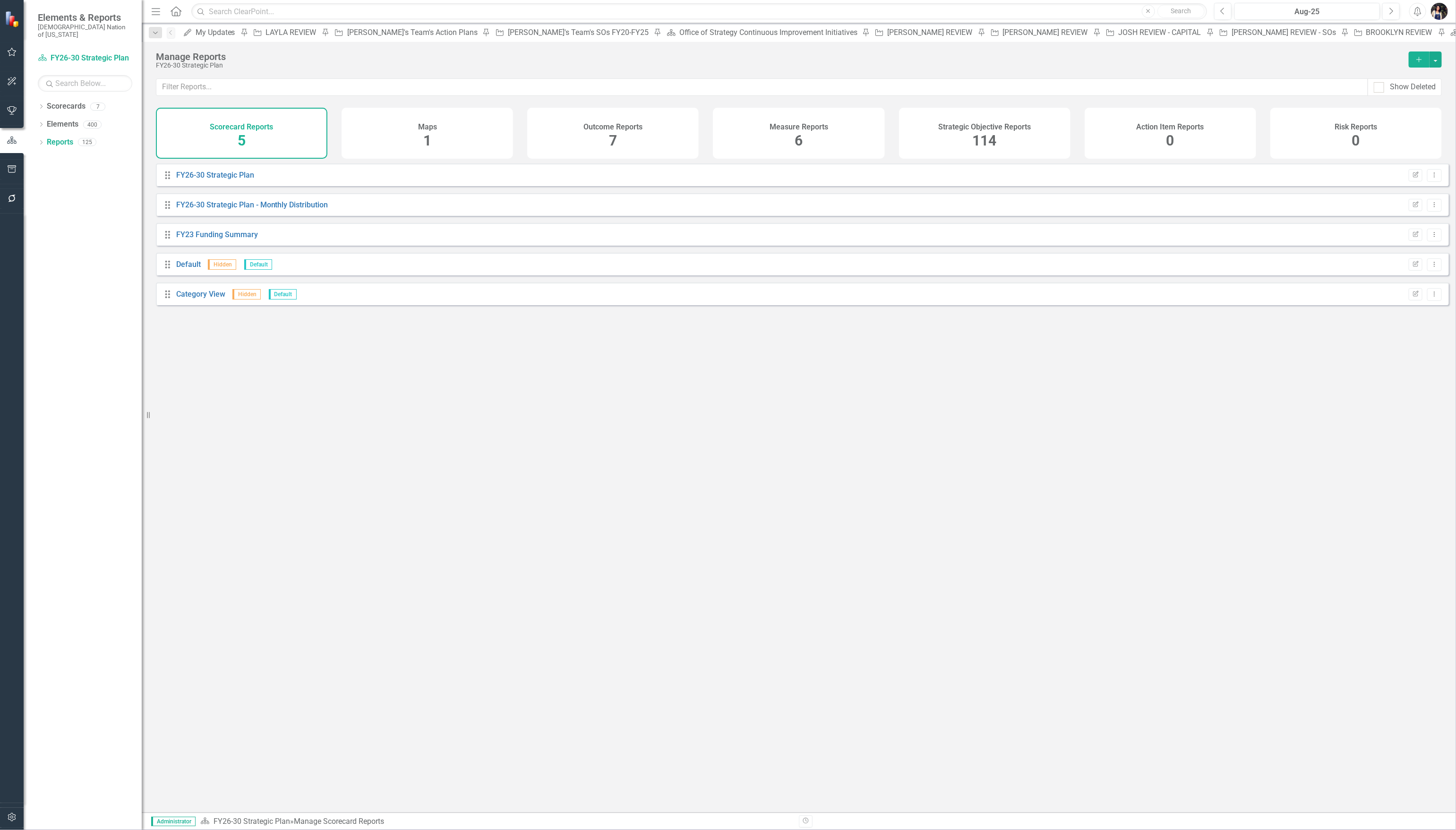
click at [1000, 123] on h4 "Strategic Objective Reports" at bounding box center [985, 127] width 93 height 8
click at [990, 142] on span "114" at bounding box center [985, 140] width 24 height 16
click at [967, 89] on input "text" at bounding box center [762, 87] width 1212 height 17
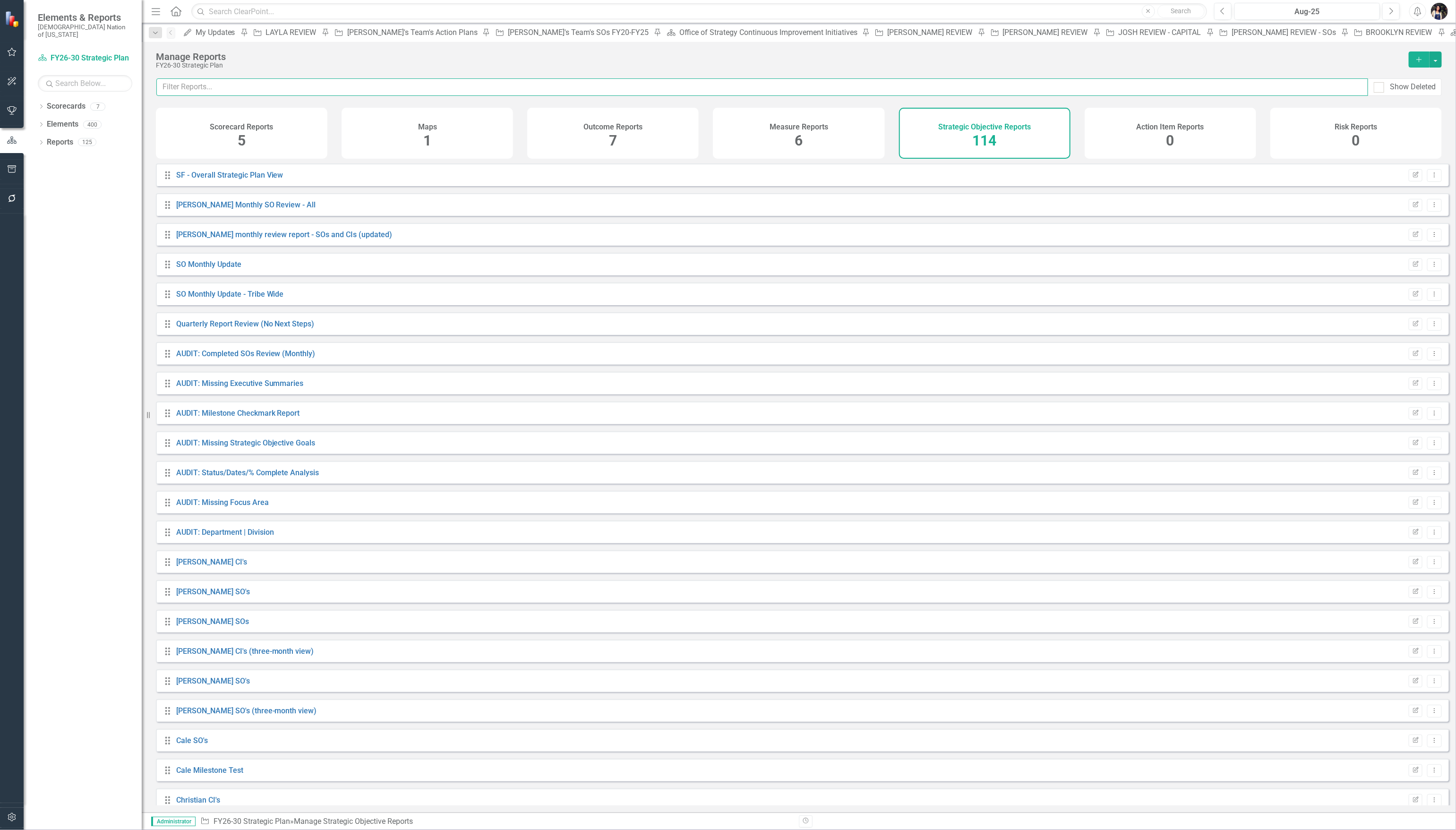
click at [974, 79] on input "text" at bounding box center [762, 87] width 1212 height 17
type input "kry"
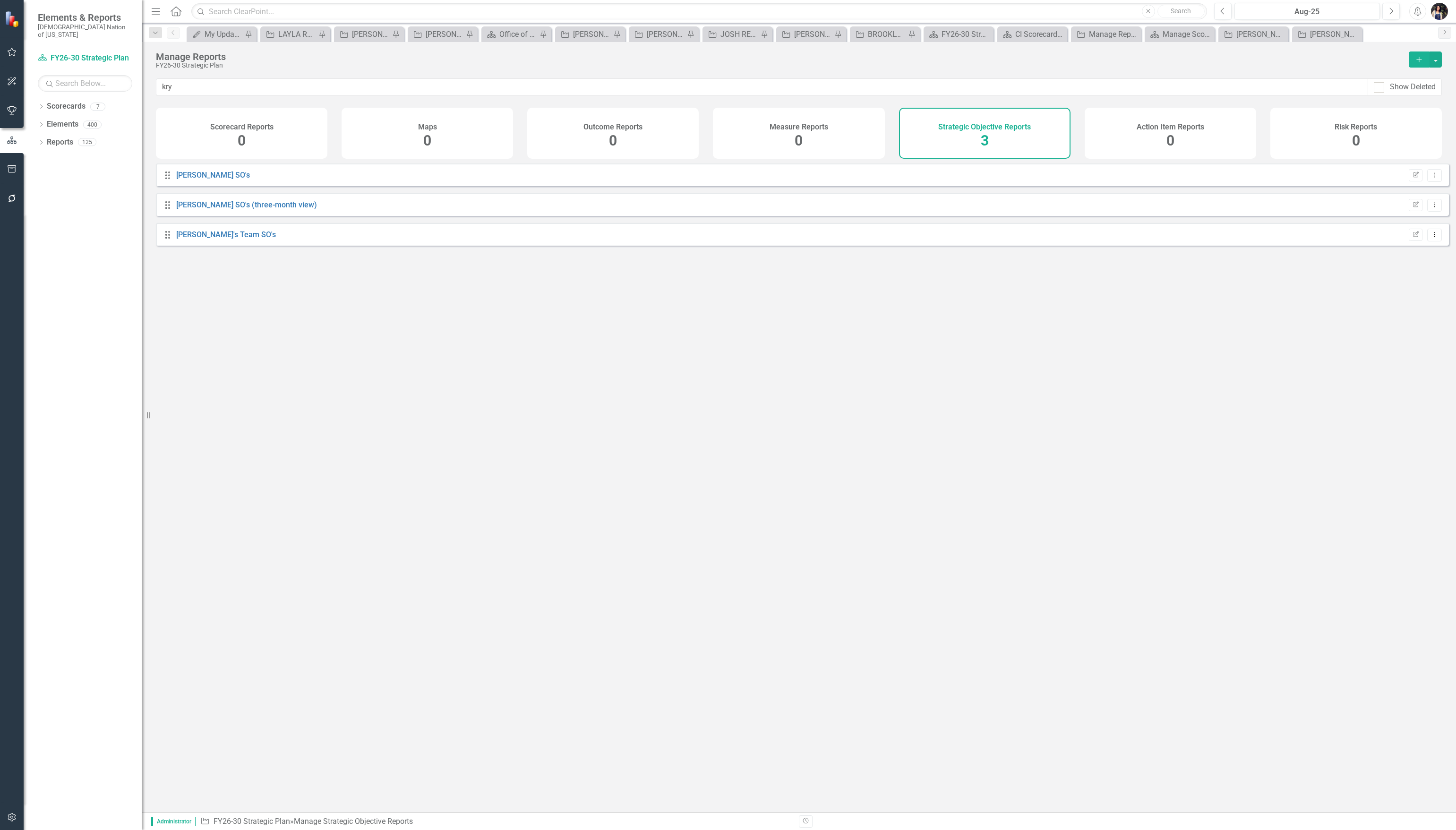
click at [1174, 31] on div "Manage Scorecards" at bounding box center [1187, 34] width 49 height 12
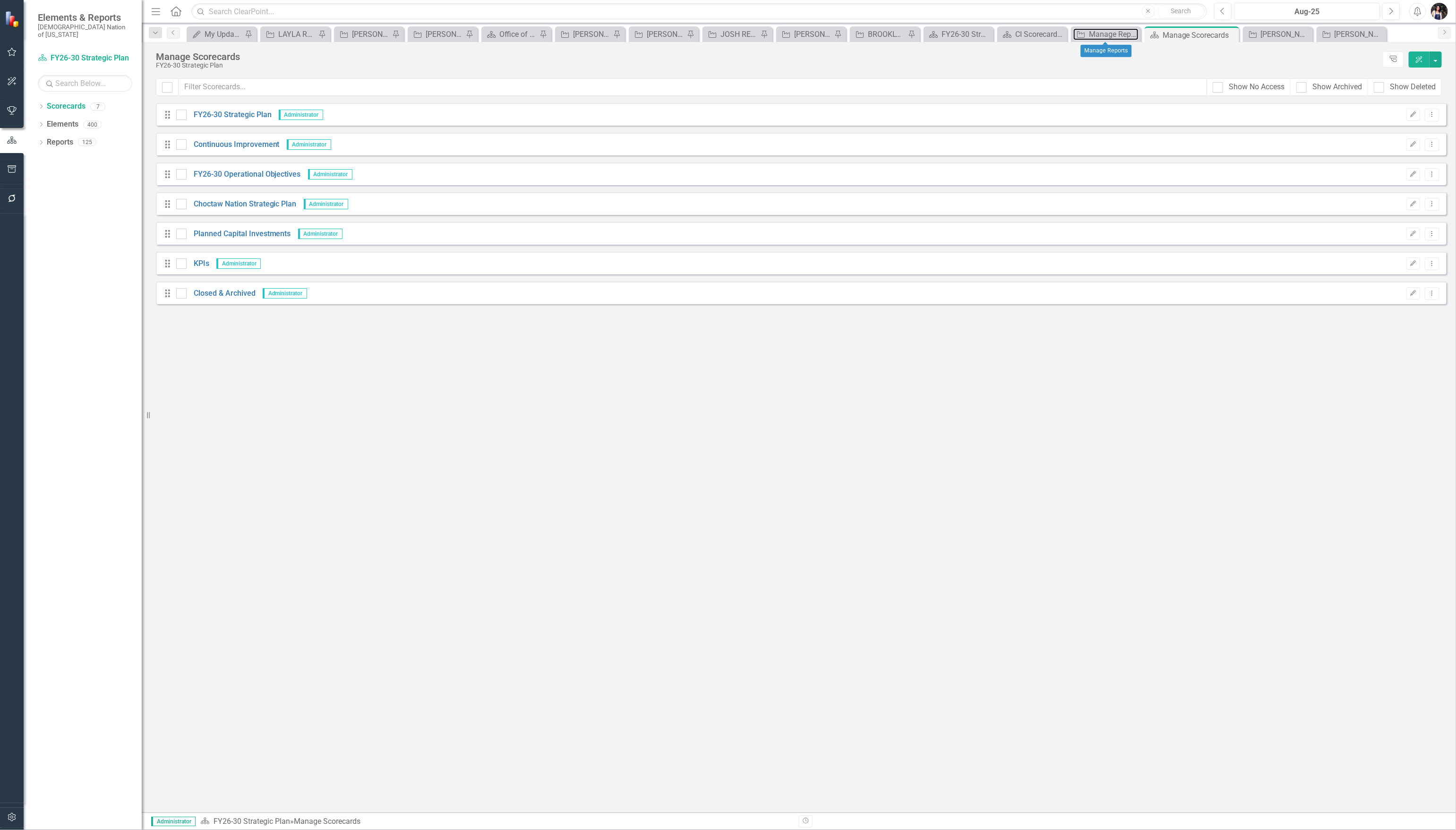
click at [1116, 37] on div "Manage Reports" at bounding box center [1114, 34] width 49 height 12
click at [1040, 34] on div "CI Scorecard Home" at bounding box center [1040, 34] width 49 height 12
click at [958, 33] on div "FY26-30 Strategic Plan" at bounding box center [966, 34] width 49 height 12
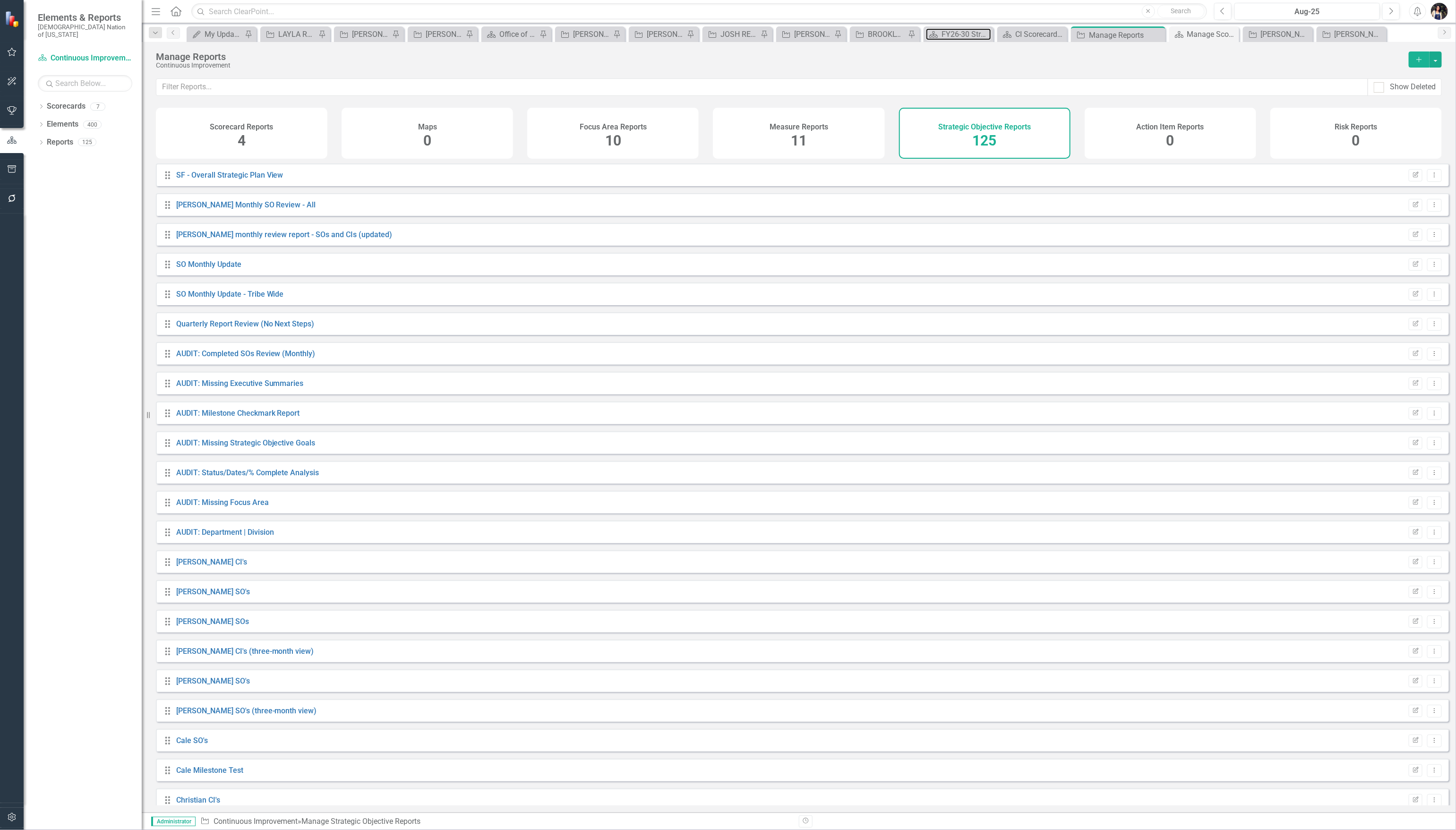
click at [956, 33] on div "FY26-30 Strategic Plan" at bounding box center [966, 34] width 49 height 12
